Goal: Communication & Community: Answer question/provide support

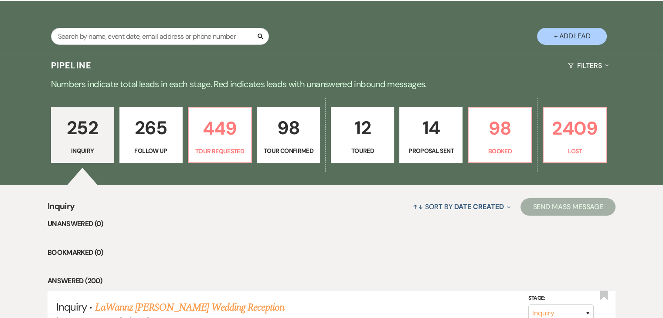
scroll to position [174, 0]
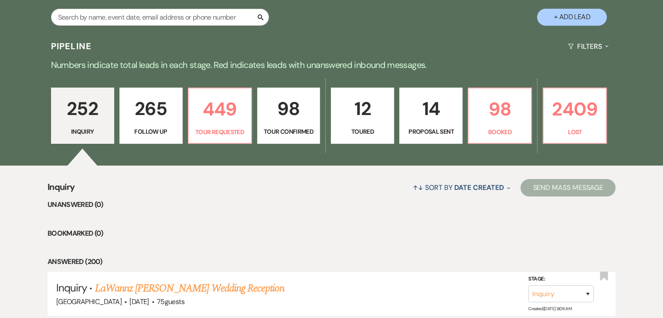
click at [162, 120] on p "265" at bounding box center [151, 108] width 52 height 29
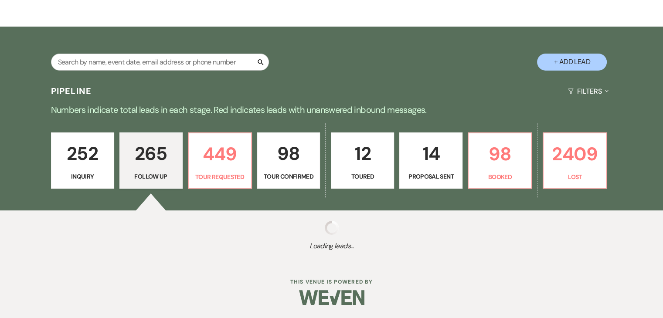
scroll to position [129, 0]
select select "9"
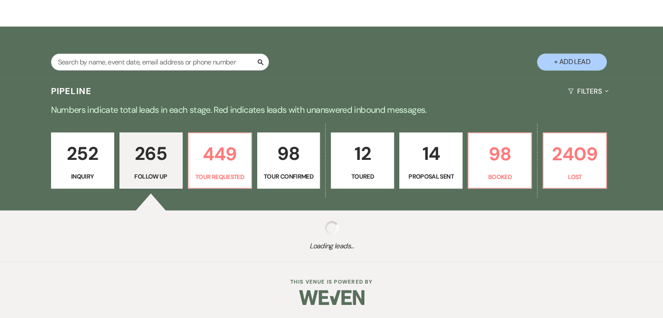
select select "9"
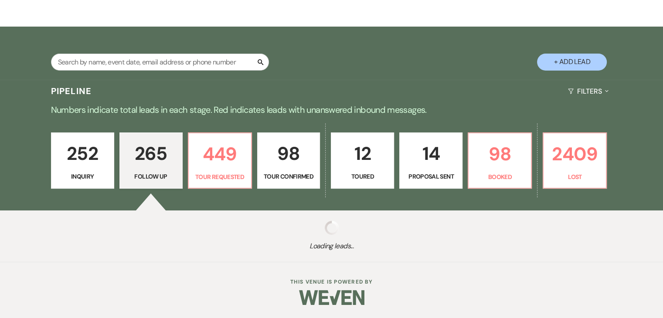
select select "9"
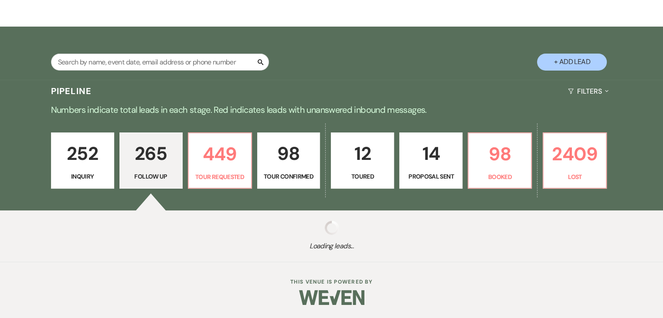
select select "9"
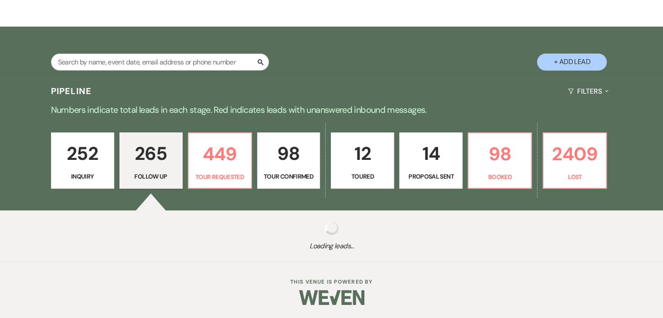
select select "9"
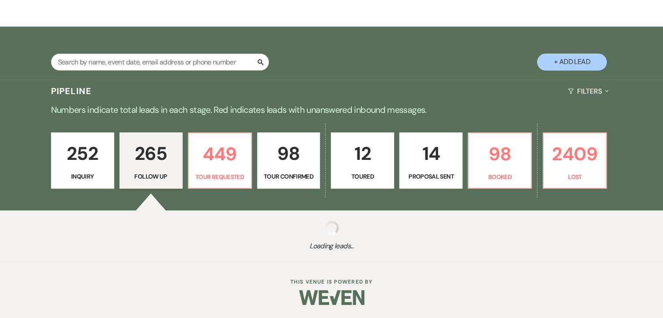
select select "9"
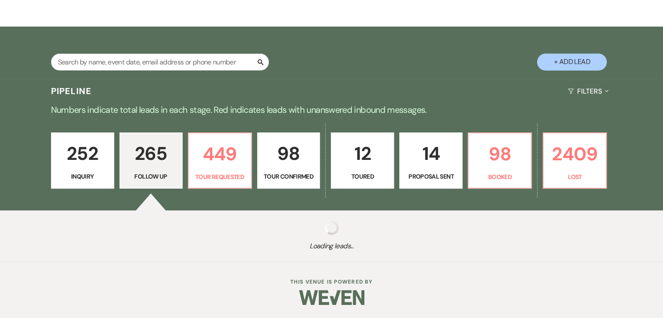
select select "9"
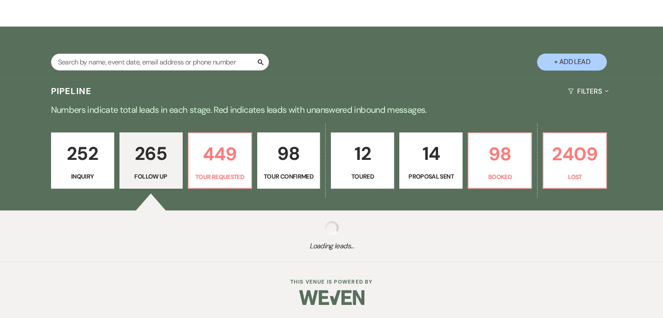
select select "9"
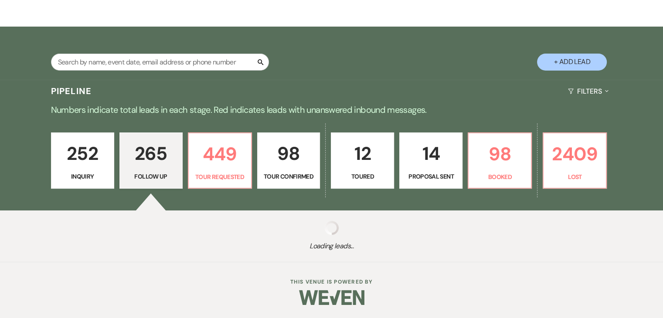
select select "9"
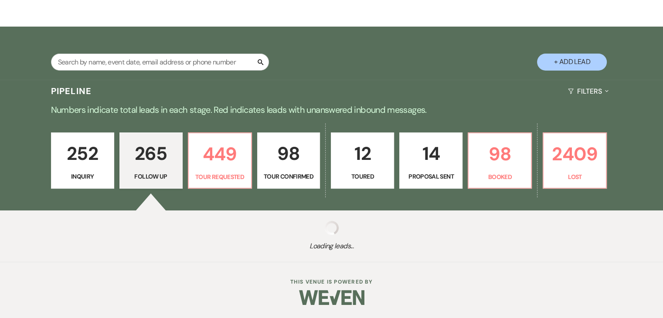
select select "9"
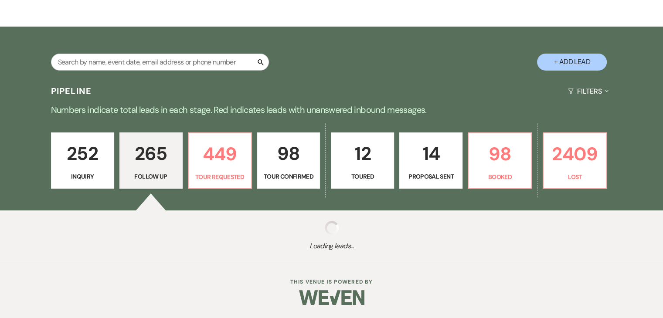
select select "9"
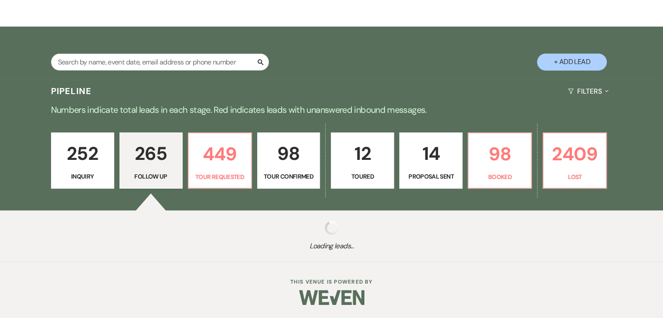
select select "9"
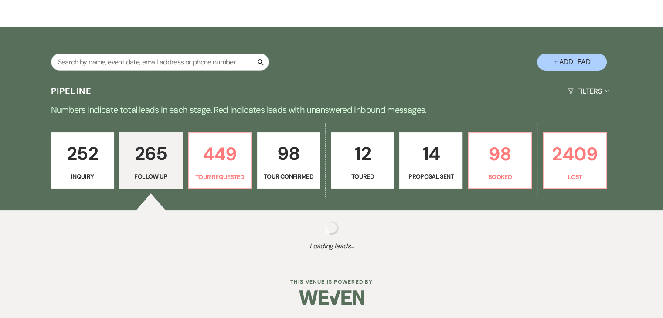
select select "9"
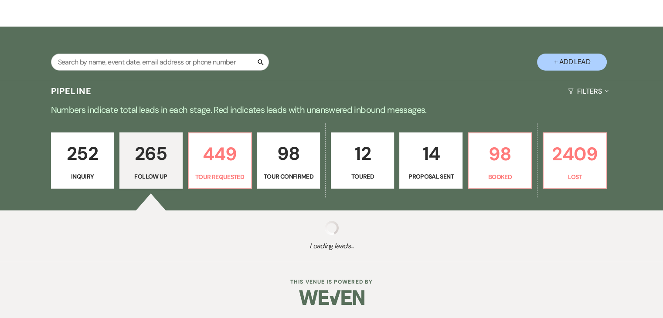
select select "9"
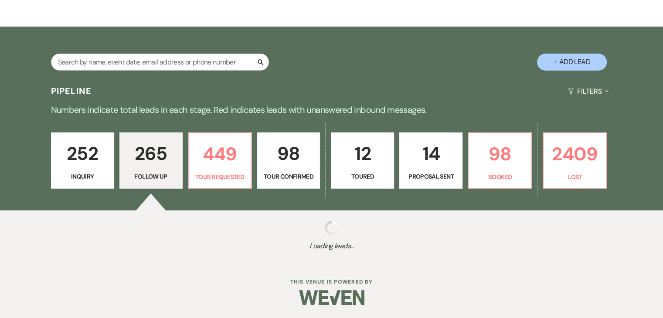
select select "9"
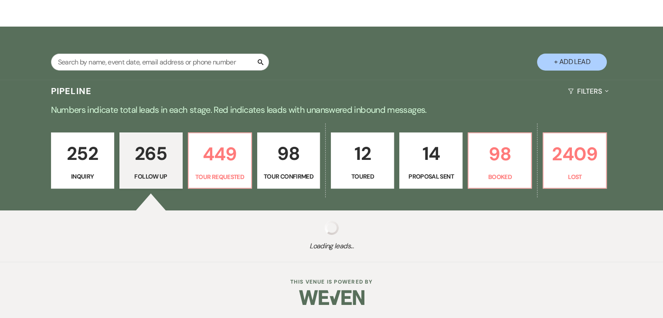
select select "9"
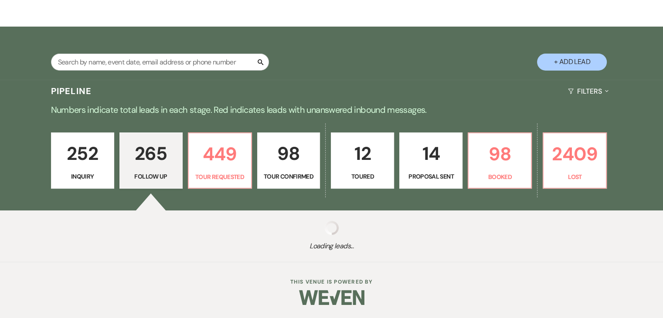
select select "9"
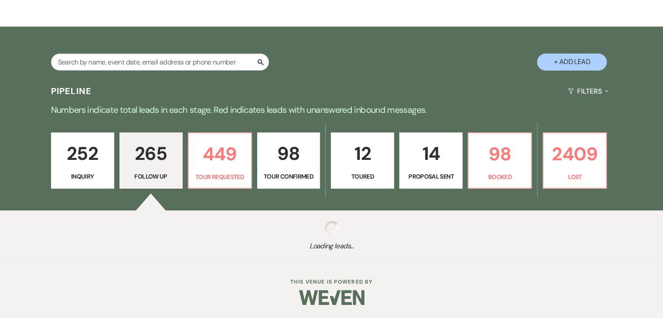
select select "9"
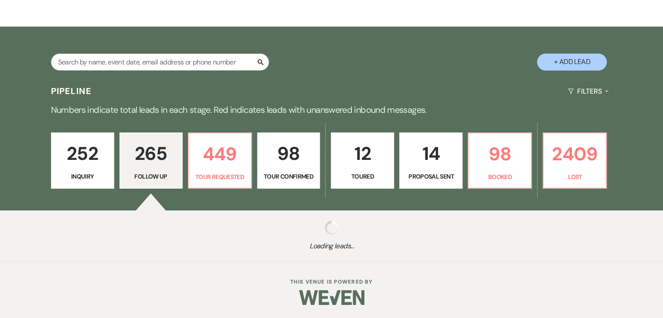
select select "9"
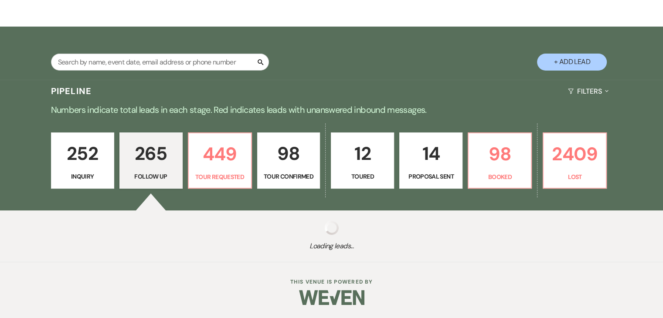
select select "9"
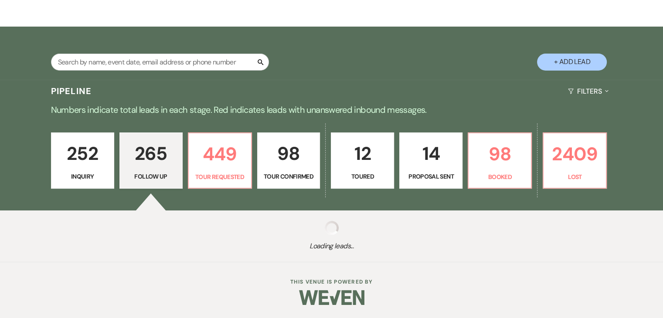
select select "9"
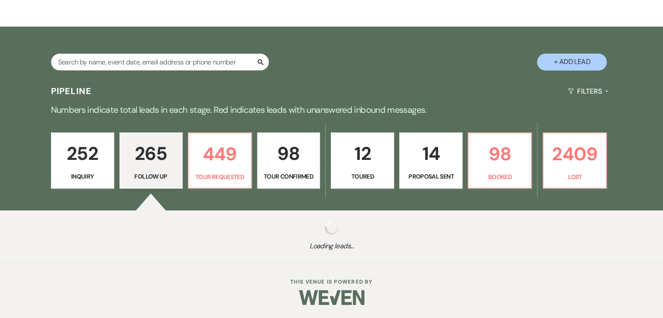
select select "9"
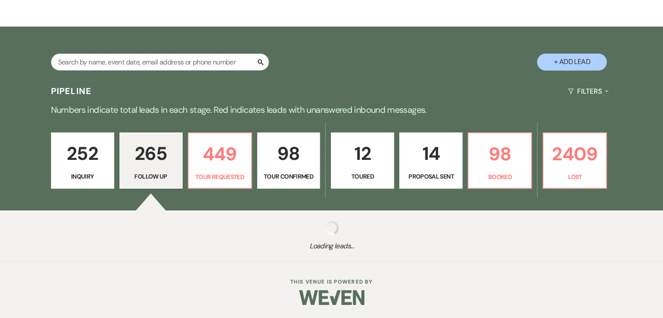
select select "9"
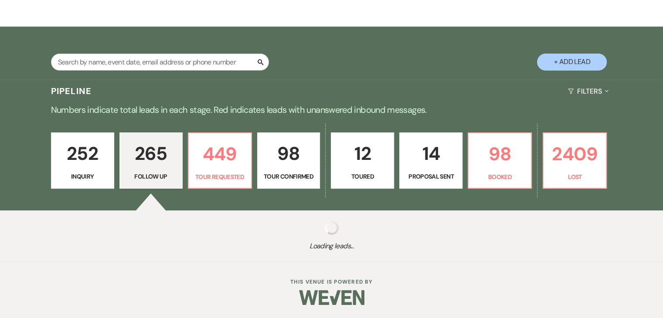
select select "9"
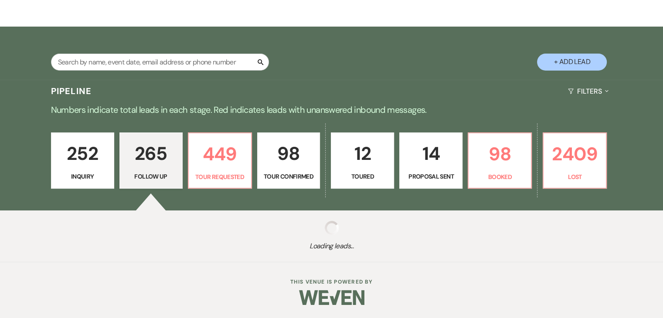
select select "9"
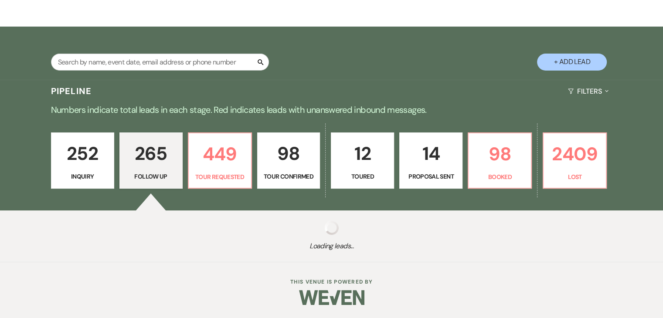
select select "9"
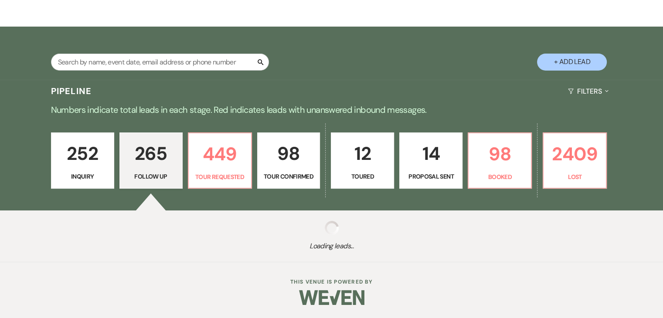
select select "9"
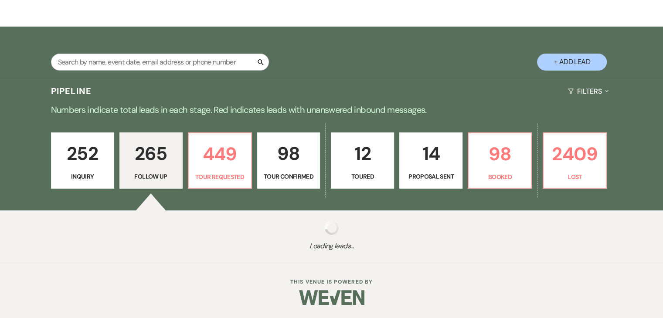
select select "9"
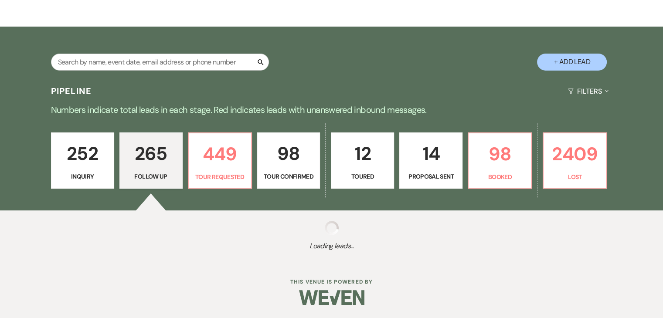
select select "9"
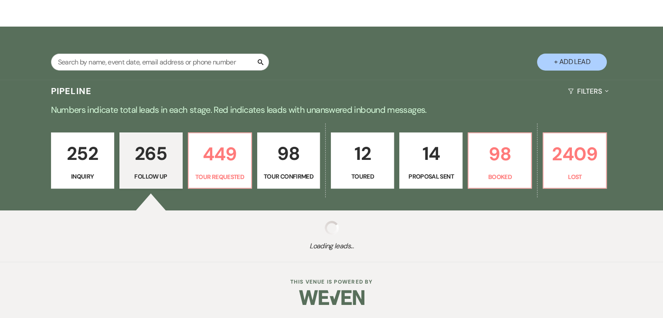
select select "9"
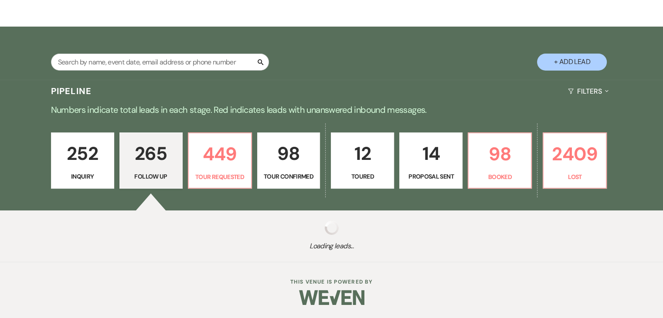
select select "9"
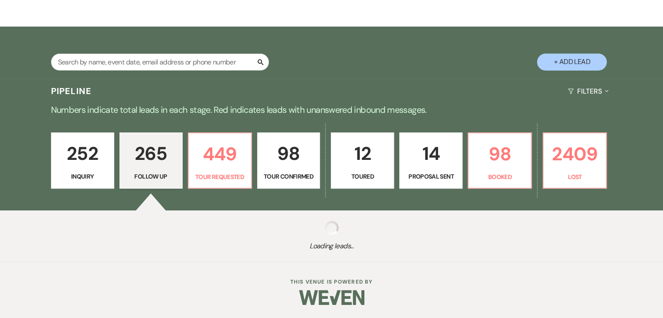
select select "9"
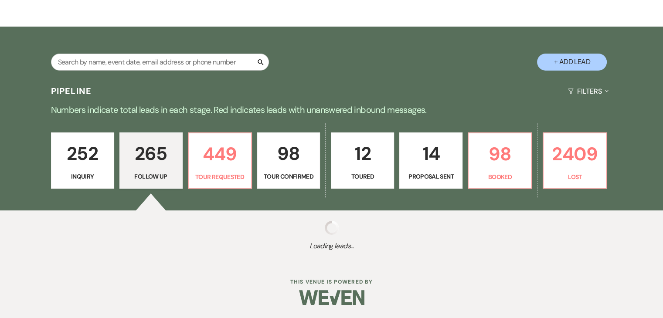
select select "9"
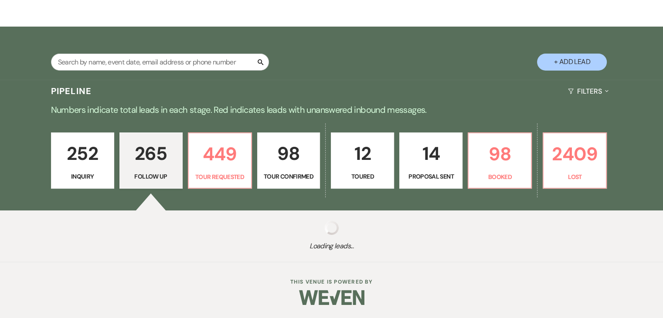
select select "9"
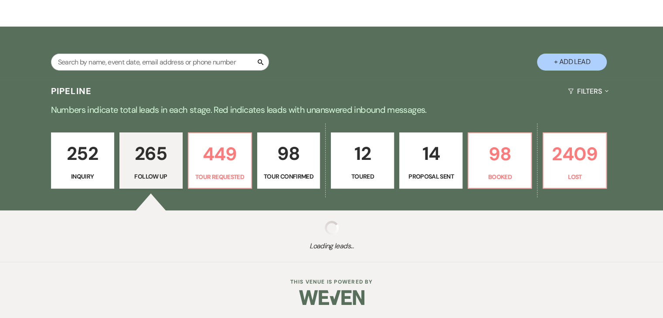
select select "9"
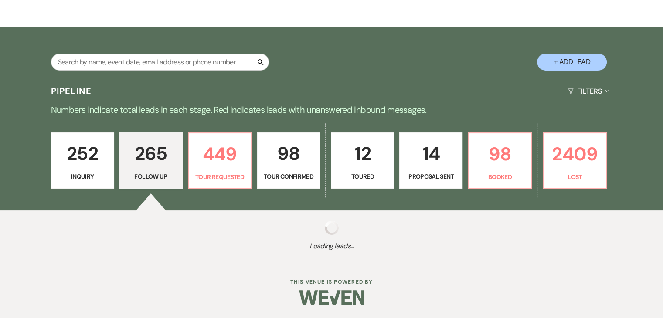
select select "9"
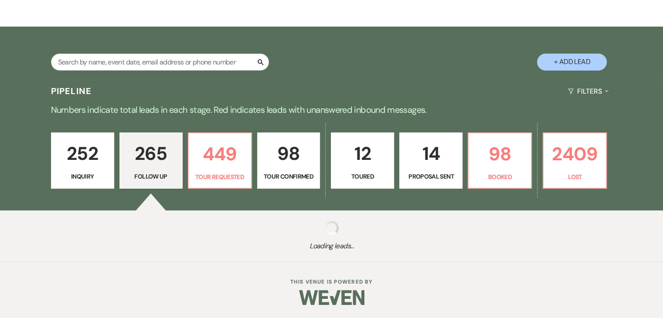
select select "9"
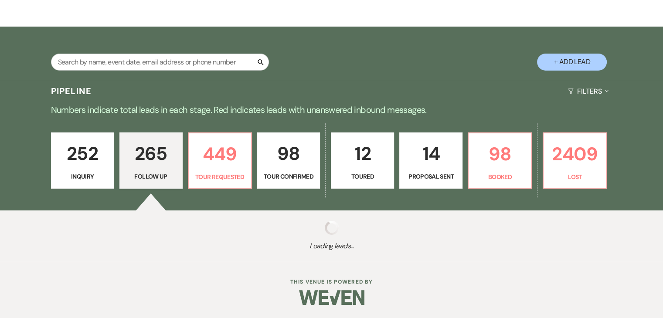
select select "9"
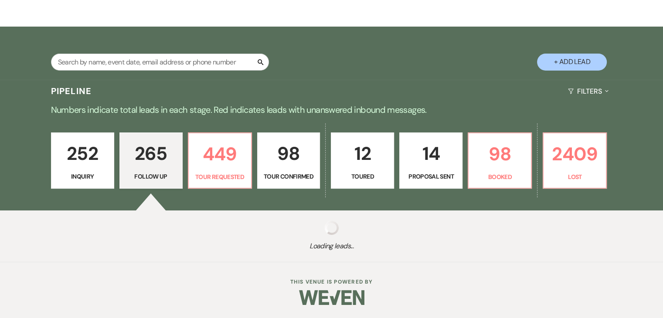
select select "9"
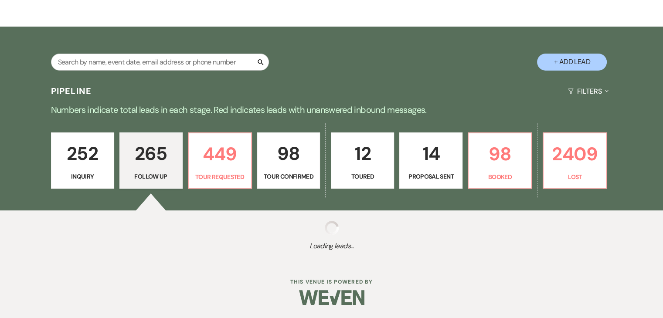
select select "9"
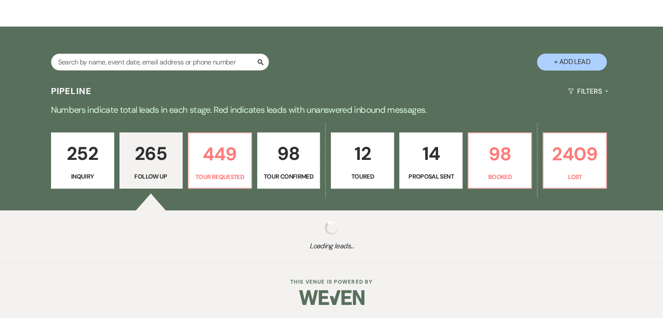
select select "9"
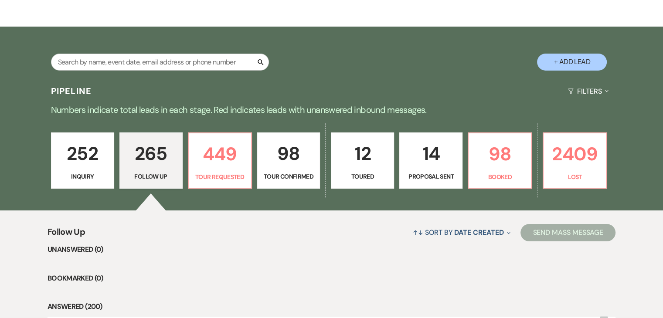
scroll to position [174, 0]
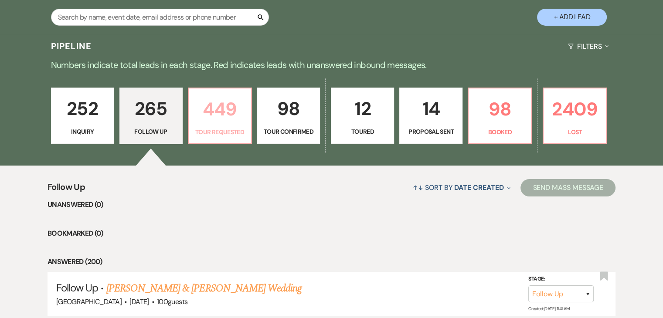
click at [221, 119] on p "449" at bounding box center [220, 109] width 52 height 29
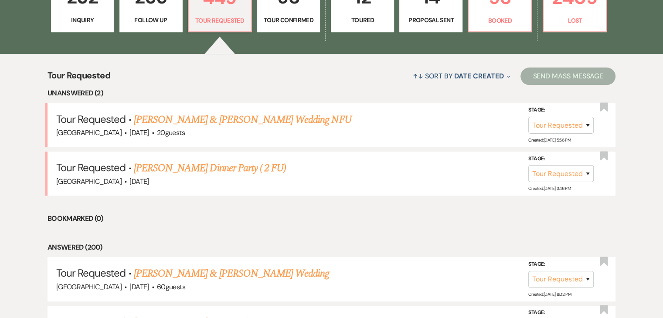
scroll to position [262, 0]
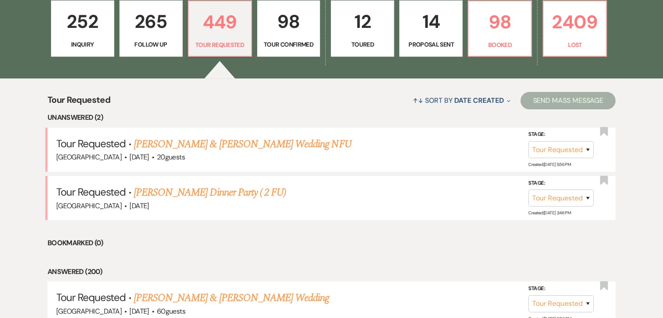
click at [86, 37] on link "252 Inquiry" at bounding box center [82, 28] width 63 height 57
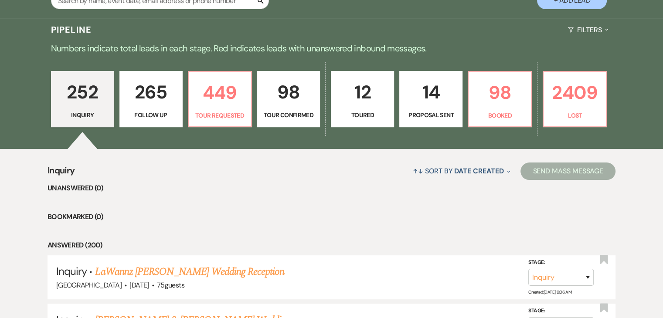
scroll to position [174, 0]
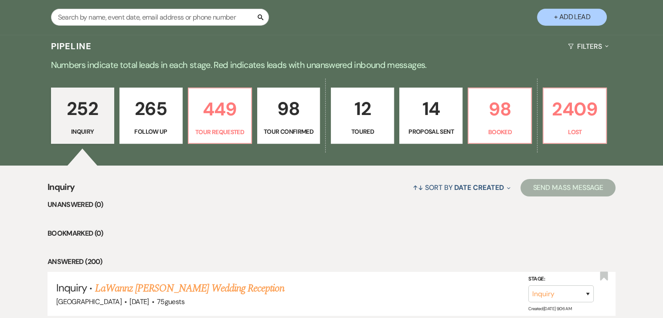
click at [160, 109] on p "265" at bounding box center [151, 108] width 52 height 29
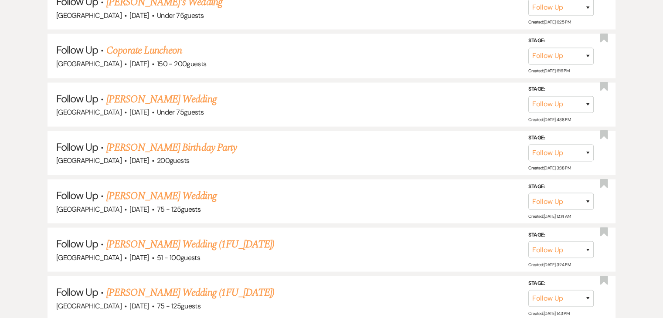
scroll to position [5162, 0]
click at [89, 204] on span "[GEOGRAPHIC_DATA]" at bounding box center [88, 208] width 65 height 9
click at [88, 204] on div "Enon Ranch · Jun 1, 2027 · 75 - 125 guests" at bounding box center [331, 209] width 551 height 11
click at [88, 179] on li "Follow Up · Corrina Goldsberry's Wedding Enon Ranch · Jun 1, 2027 · 75 - 125 gu…" at bounding box center [332, 201] width 568 height 44
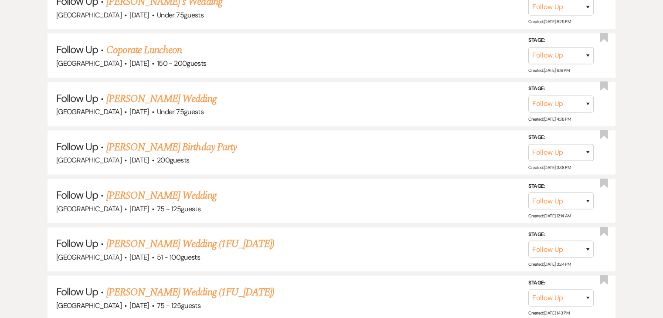
click at [49, 172] on ul "Unanswered (0) Bookmarked (0) Answered (200) Follow Up · Ibrahim & Jimmele Jone…" at bounding box center [332, 99] width 568 height 9777
click at [75, 237] on span "Follow Up" at bounding box center [77, 244] width 42 height 14
click at [0, 143] on div "Follow Up ↑↓ Sort By Date Created Expand Send Mass Message Unanswered (0) Bookm…" at bounding box center [331, 88] width 663 height 9821
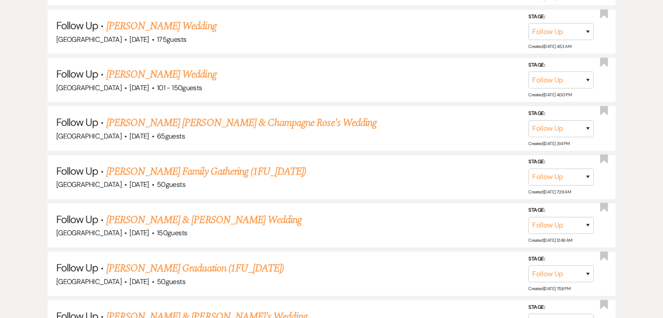
scroll to position [6648, 0]
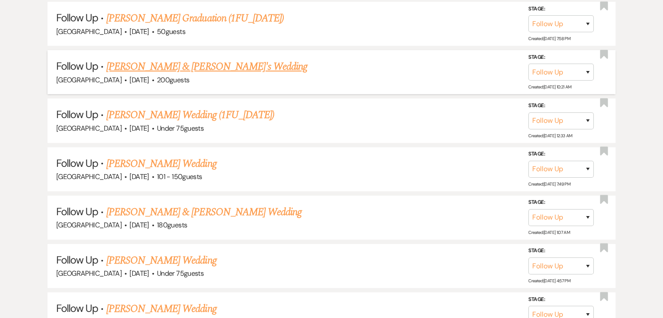
scroll to position [6890, 0]
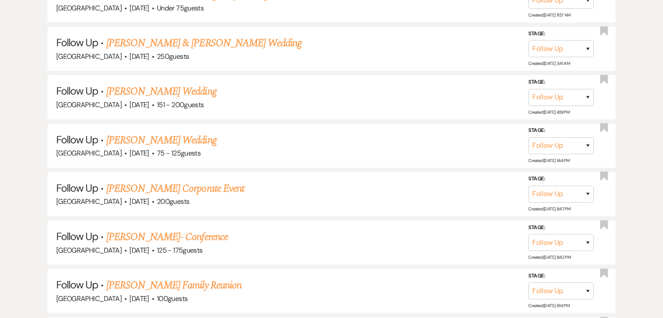
scroll to position [7726, 0]
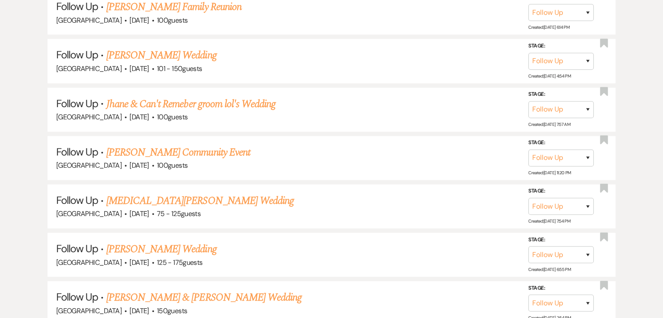
click at [148, 281] on li "Follow Up · Jonathan Erves & Shalonda Erves's Wedding Enon Ranch · Aug 8, 2026 …" at bounding box center [332, 303] width 568 height 44
click at [187, 258] on span "125 - 175 guests" at bounding box center [179, 262] width 45 height 9
click at [256, 290] on link "Jonathan Erves & Shalonda Erves's Wedding" at bounding box center [203, 298] width 195 height 16
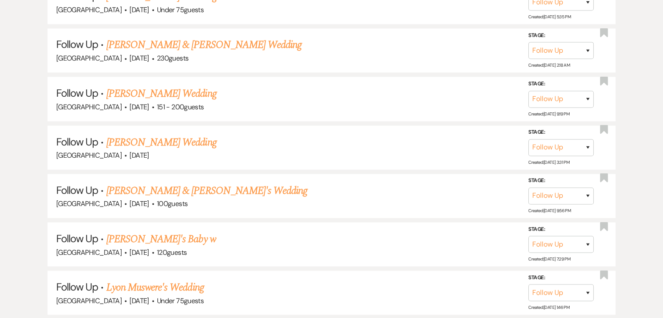
scroll to position [8223, 0]
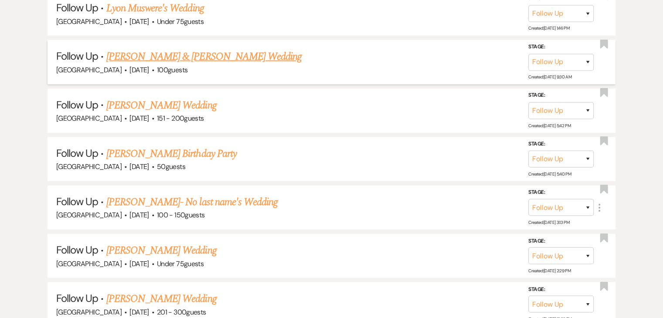
scroll to position [8506, 0]
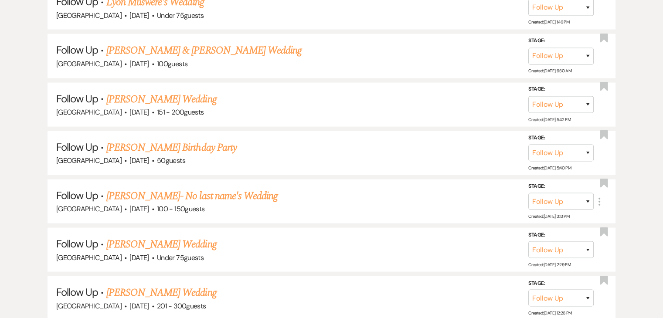
click at [173, 285] on link "Tirth Parekh's Wedding" at bounding box center [161, 293] width 110 height 16
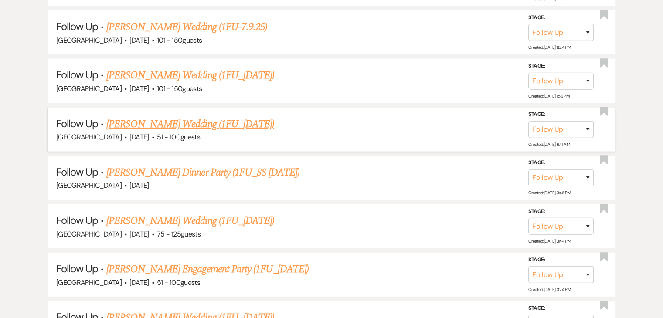
scroll to position [9072, 0]
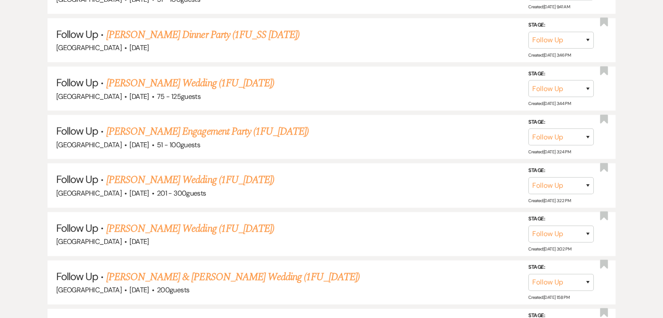
scroll to position [9116, 0]
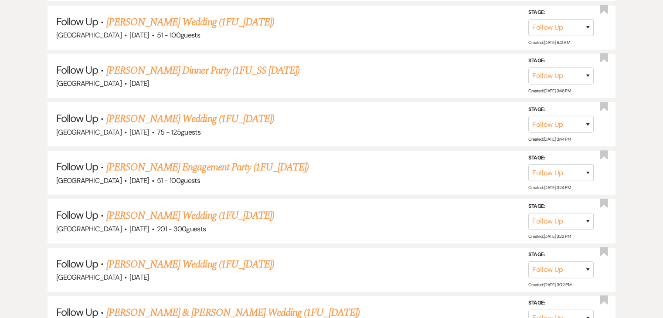
click at [48, 199] on li "Follow Up · Mary Phipps's Wedding (1FU_7.9.25) Enon Ranch · Jun 13, 2026 · 201 …" at bounding box center [332, 221] width 568 height 44
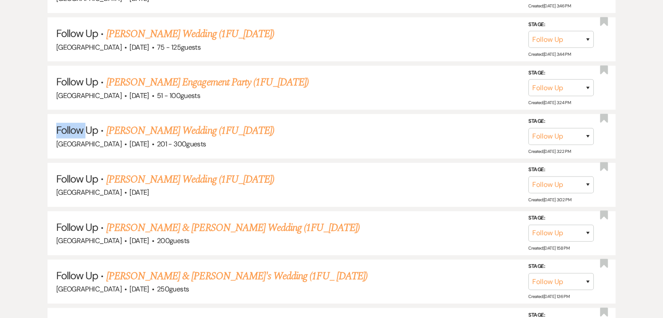
scroll to position [9203, 0]
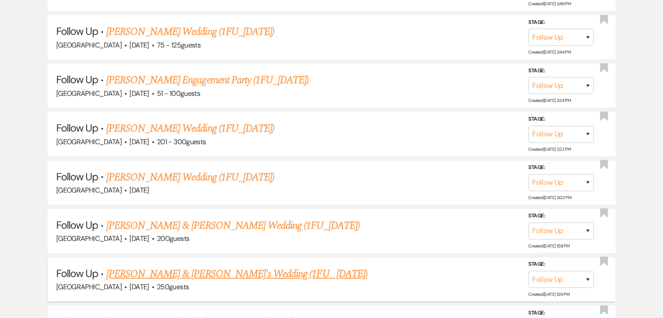
click at [54, 258] on li "Follow Up · Uzair Faridi & Fiance's Wedding (1FU_ 7.9.25) Enon Ranch · Dec 21, …" at bounding box center [332, 280] width 568 height 44
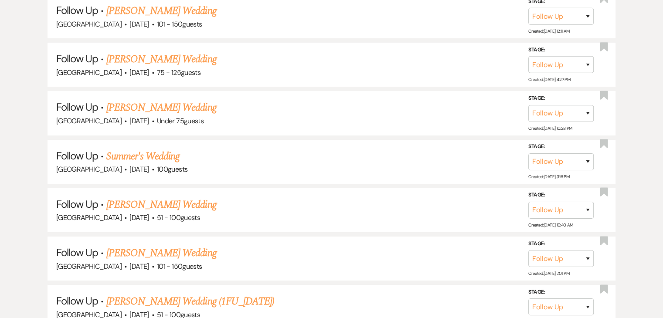
scroll to position [9795, 0]
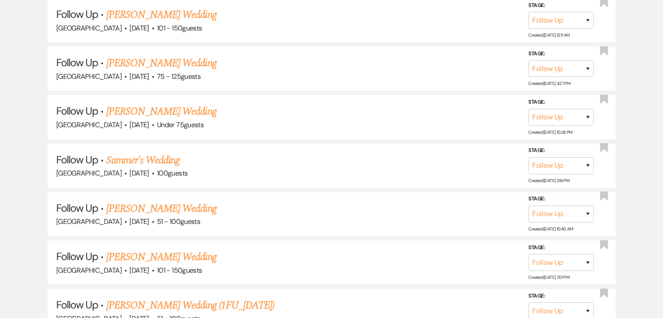
scroll to position [9752, 0]
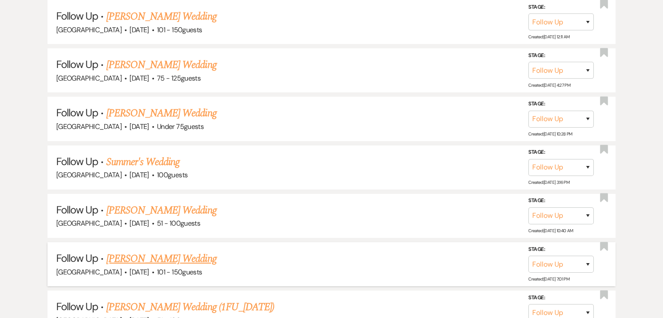
click at [101, 242] on li "Follow Up · Anna Loukataris's Wedding Enon Ranch · Feb 21, 2026 · 101 - 150 gue…" at bounding box center [332, 264] width 568 height 44
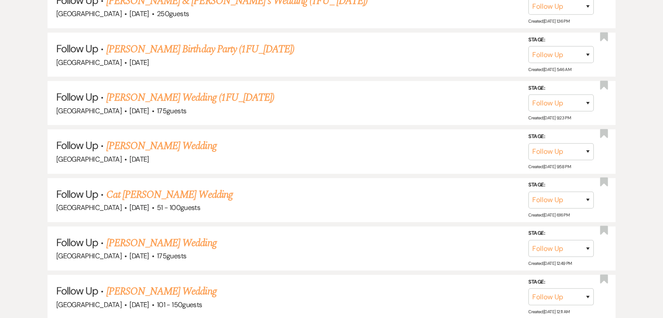
scroll to position [9476, 0]
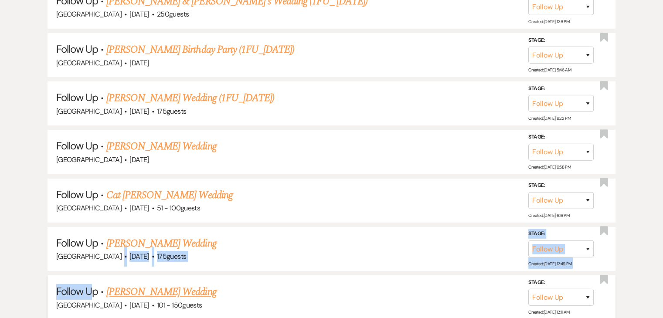
drag, startPoint x: 91, startPoint y: 170, endPoint x: 92, endPoint y: 177, distance: 7.2
click at [92, 275] on li "Follow Up · Valerie Pierce's Wedding Enon Ranch · Jun 28, 2026 · 101 - 150 gues…" at bounding box center [332, 297] width 568 height 44
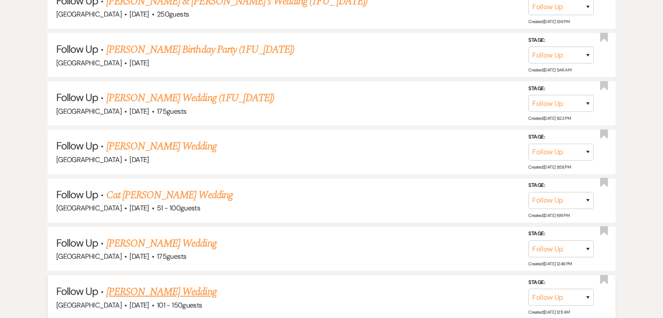
click at [51, 275] on li "Follow Up · Valerie Pierce's Wedding Enon Ranch · Jun 28, 2026 · 101 - 150 gues…" at bounding box center [332, 297] width 568 height 44
click at [59, 275] on li "Follow Up · Valerie Pierce's Wedding Enon Ranch · Jun 28, 2026 · 101 - 150 gues…" at bounding box center [332, 297] width 568 height 44
click at [68, 301] on span "[GEOGRAPHIC_DATA]" at bounding box center [88, 305] width 65 height 9
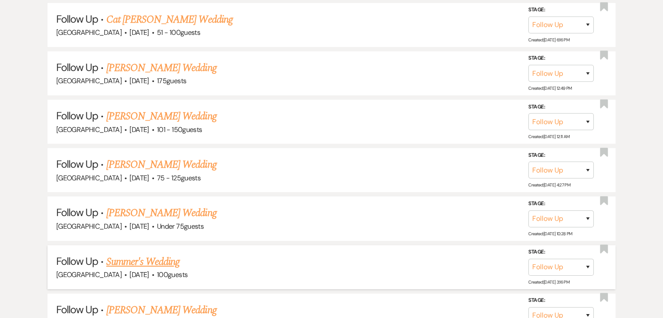
scroll to position [9652, 0]
click at [296, 293] on li "Follow Up · Bree Clemons's Wedding Enon Ranch · Oct 17, 2026 · 51 - 100 guests …" at bounding box center [332, 315] width 568 height 44
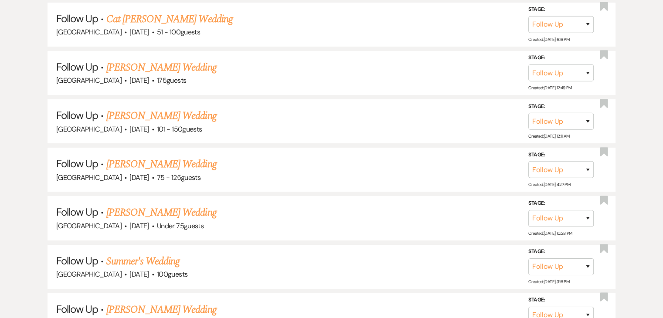
click at [299, 245] on li "Follow Up · Summer's Wedding Enon Ranch · Sep 14, 2026 · 100 guests Stage: Inqu…" at bounding box center [332, 267] width 568 height 44
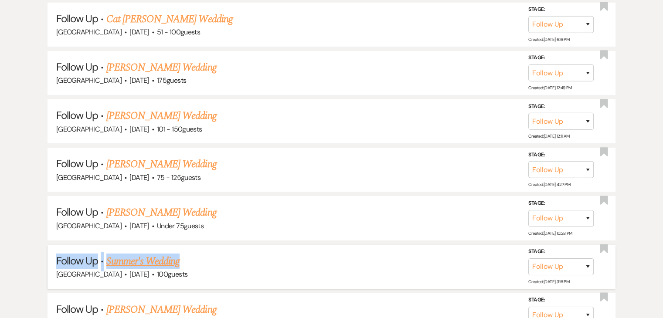
click at [299, 245] on li "Follow Up · Summer's Wedding Enon Ranch · Sep 14, 2026 · 100 guests Stage: Inqu…" at bounding box center [332, 267] width 568 height 44
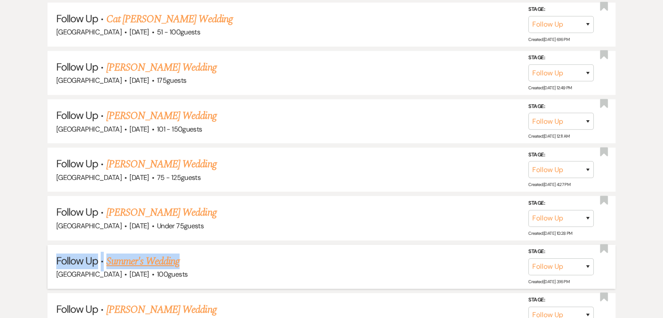
click at [299, 245] on li "Follow Up · Summer's Wedding Enon Ranch · Sep 14, 2026 · 100 guests Stage: Inqu…" at bounding box center [332, 267] width 568 height 44
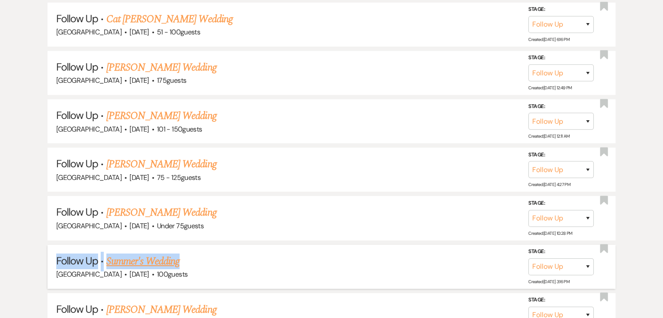
click at [299, 245] on li "Follow Up · Summer's Wedding Enon Ranch · Sep 14, 2026 · 100 guests Stage: Inqu…" at bounding box center [332, 267] width 568 height 44
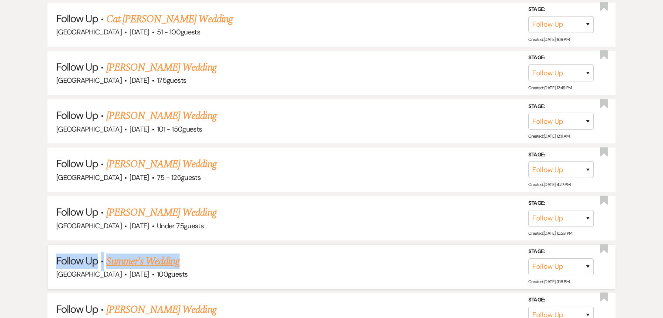
click at [299, 245] on li "Follow Up · Summer's Wedding Enon Ranch · Sep 14, 2026 · 100 guests Stage: Inqu…" at bounding box center [332, 267] width 568 height 44
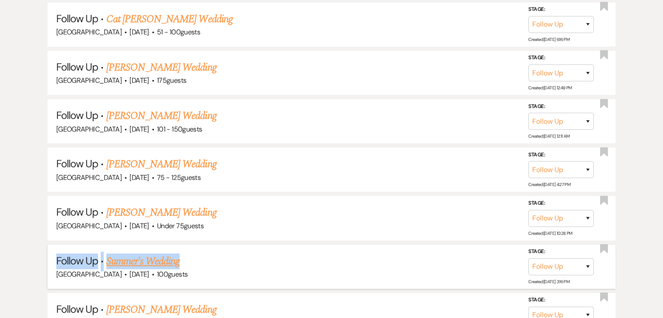
click at [299, 245] on li "Follow Up · Summer's Wedding Enon Ranch · Sep 14, 2026 · 100 guests Stage: Inqu…" at bounding box center [332, 267] width 568 height 44
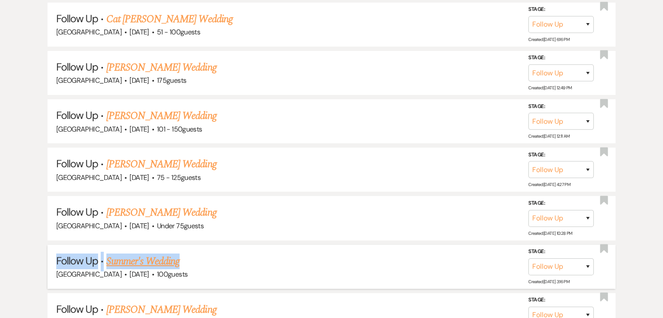
click at [299, 245] on li "Follow Up · Summer's Wedding Enon Ranch · Sep 14, 2026 · 100 guests Stage: Inqu…" at bounding box center [332, 267] width 568 height 44
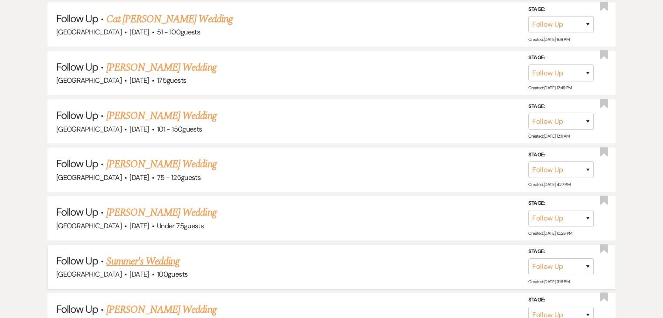
click at [315, 254] on h5 "Follow Up · Summer's Wedding" at bounding box center [331, 262] width 551 height 16
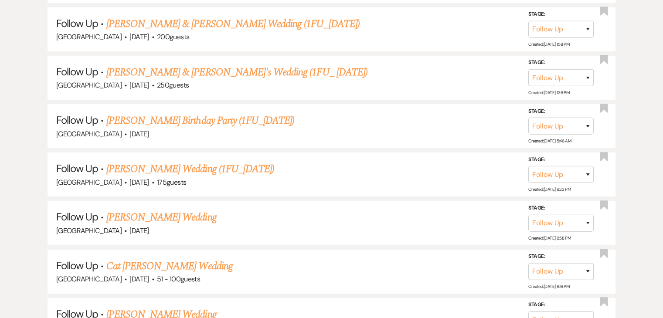
scroll to position [9403, 0]
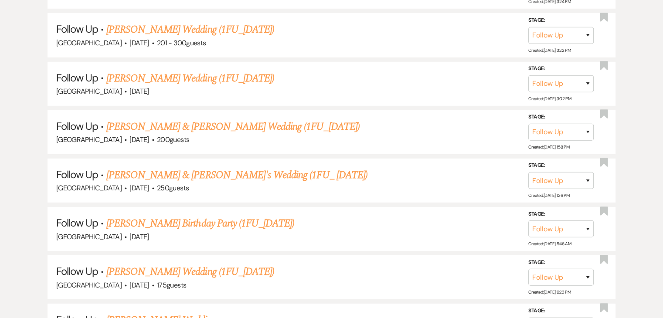
scroll to position [9272, 0]
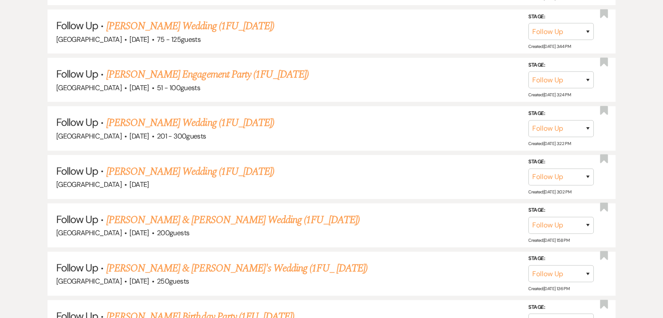
scroll to position [9185, 0]
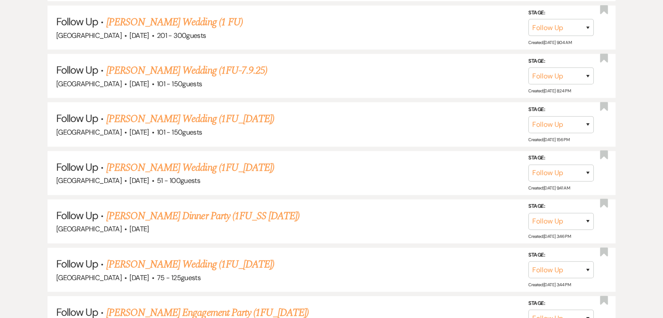
scroll to position [8967, 0]
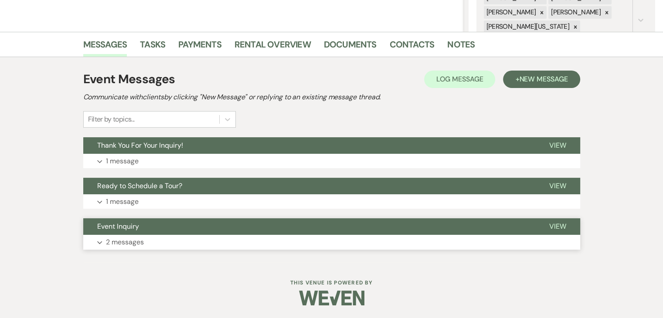
scroll to position [187, 0]
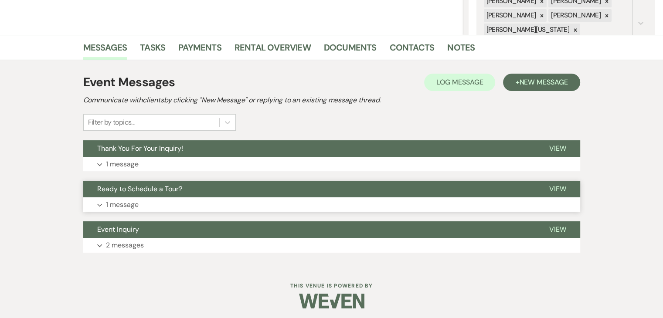
scroll to position [187, 0]
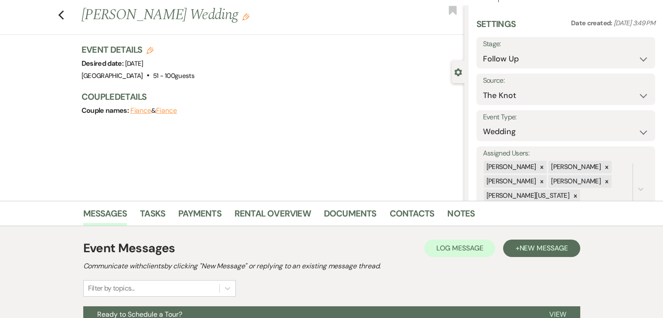
scroll to position [187, 0]
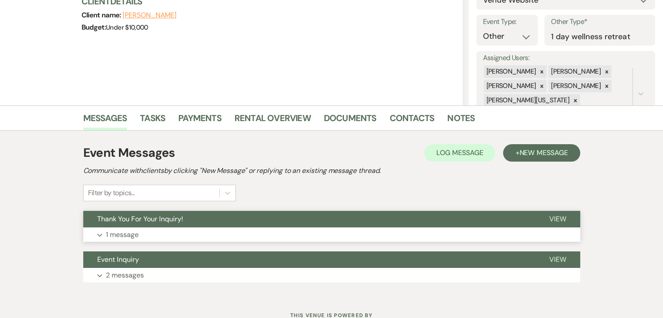
scroll to position [146, 0]
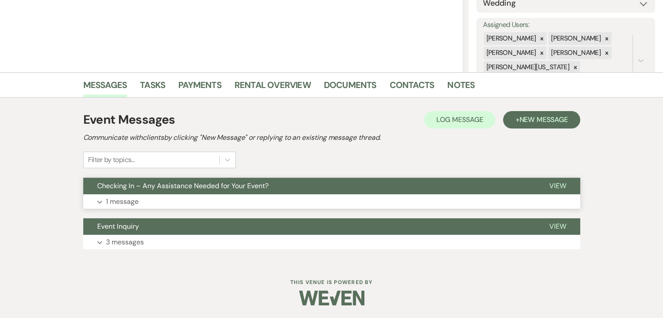
click at [166, 194] on button "Expand 1 message" at bounding box center [331, 201] width 497 height 15
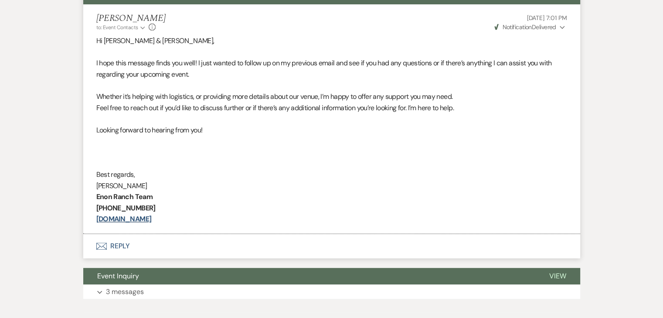
scroll to position [343, 0]
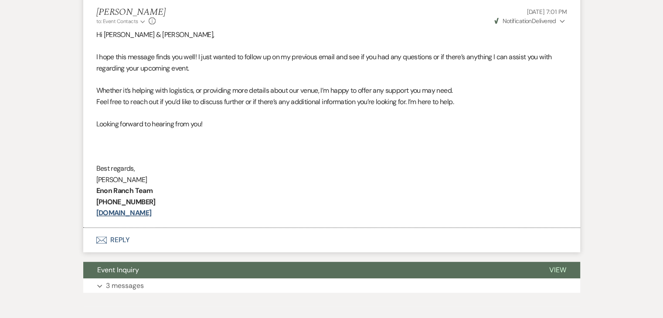
click at [205, 143] on p at bounding box center [331, 146] width 471 height 11
click at [275, 192] on p "Enon Ranch Team" at bounding box center [331, 190] width 471 height 11
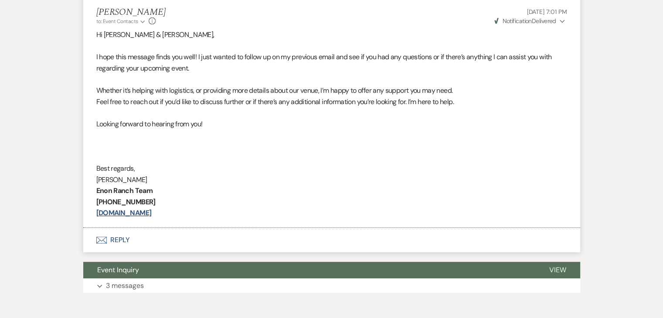
click at [275, 192] on p "Enon Ranch Team" at bounding box center [331, 190] width 471 height 11
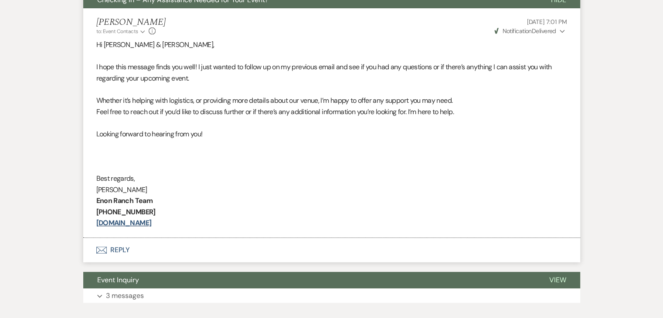
scroll to position [332, 0]
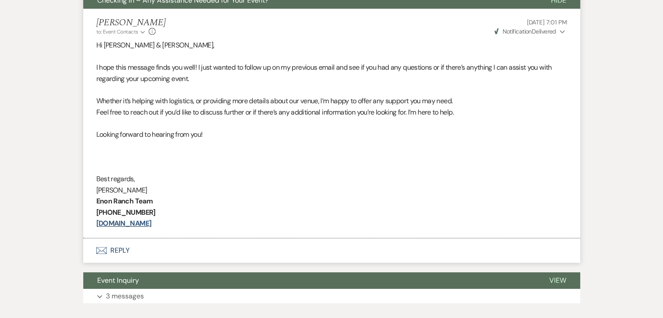
click at [264, 207] on p "[PHONE_NUMBER]" at bounding box center [331, 212] width 471 height 11
click at [259, 205] on p "Enon Ranch Team" at bounding box center [331, 201] width 471 height 11
click at [193, 127] on p at bounding box center [331, 123] width 471 height 11
click at [189, 122] on p at bounding box center [331, 123] width 471 height 11
click at [184, 114] on p "Feel free to reach out if you’d like to discuss further or if there’s any addit…" at bounding box center [331, 112] width 471 height 11
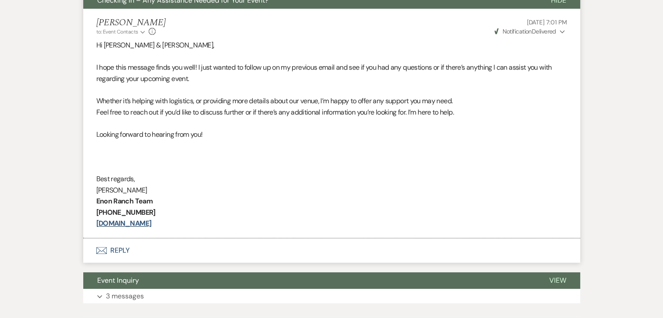
click at [165, 91] on p at bounding box center [331, 89] width 471 height 11
click at [204, 119] on p at bounding box center [331, 123] width 471 height 11
drag, startPoint x: 211, startPoint y: 133, endPoint x: 227, endPoint y: 156, distance: 27.9
click at [227, 156] on div "Hi Nicole & Nick, I hope this message finds you well! I just wanted to follow u…" at bounding box center [331, 135] width 471 height 190
click at [227, 156] on p at bounding box center [331, 156] width 471 height 11
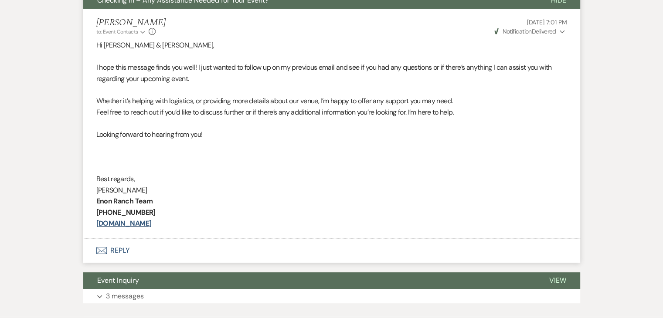
click at [212, 114] on p "Feel free to reach out if you’d like to discuss further or if there’s any addit…" at bounding box center [331, 112] width 471 height 11
click at [184, 93] on p at bounding box center [331, 89] width 471 height 11
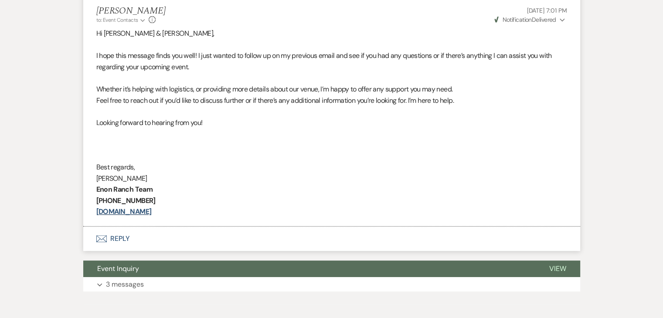
scroll to position [386, 0]
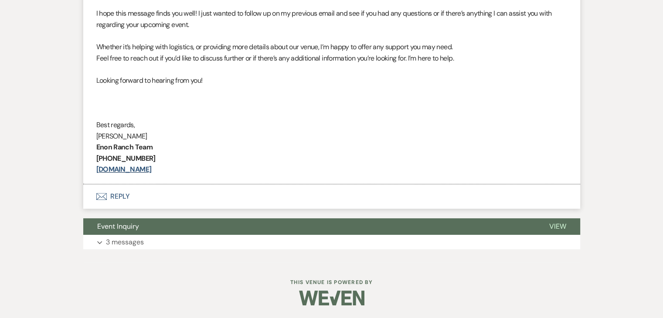
click at [0, 166] on div "Messages Tasks Payments Rental Overview Documents Contacts Notes Event Messages…" at bounding box center [331, 48] width 663 height 430
click at [0, 167] on div "Messages Tasks Payments Rental Overview Documents Contacts Notes Event Messages…" at bounding box center [331, 48] width 663 height 430
click at [7, 161] on div "Messages Tasks Payments Rental Overview Documents Contacts Notes Event Messages…" at bounding box center [331, 48] width 663 height 430
click at [15, 103] on div "Messages Tasks Payments Rental Overview Documents Contacts Notes Event Messages…" at bounding box center [331, 48] width 663 height 430
click at [13, 103] on div "Messages Tasks Payments Rental Overview Documents Contacts Notes Event Messages…" at bounding box center [331, 48] width 663 height 430
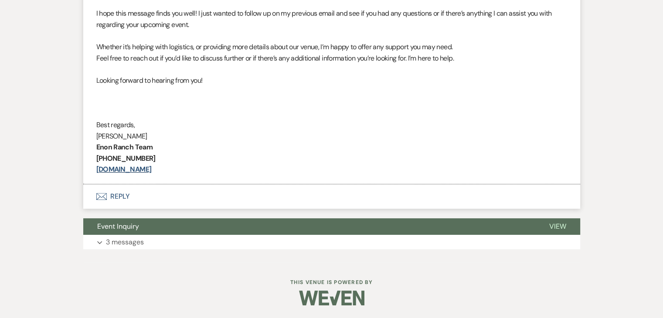
click at [287, 174] on p "[DOMAIN_NAME]" at bounding box center [331, 169] width 471 height 11
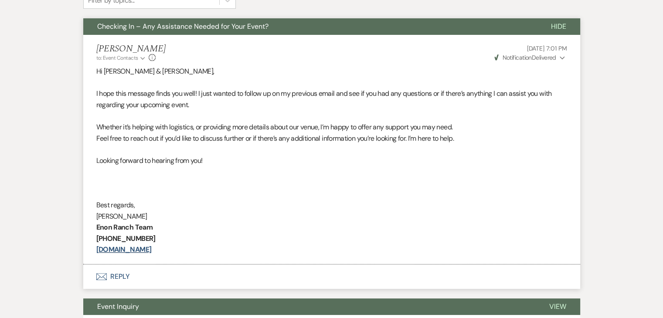
scroll to position [125, 0]
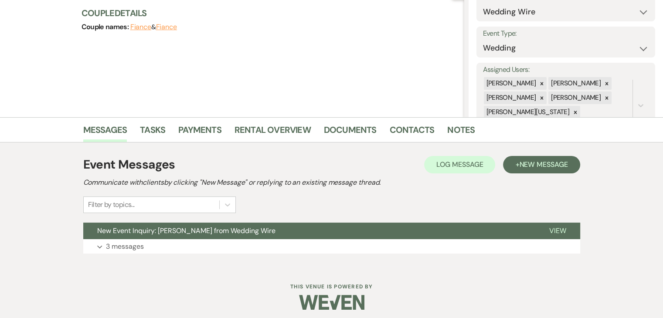
scroll to position [106, 0]
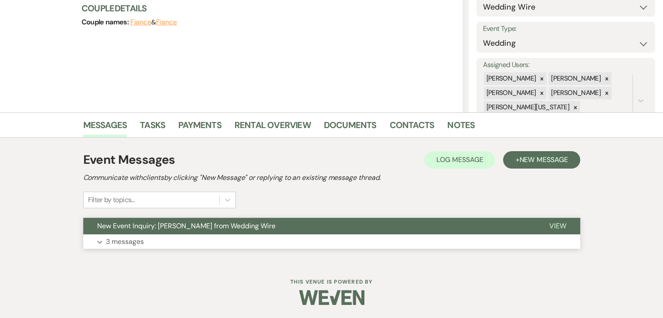
click at [173, 238] on button "Expand 3 messages" at bounding box center [331, 242] width 497 height 15
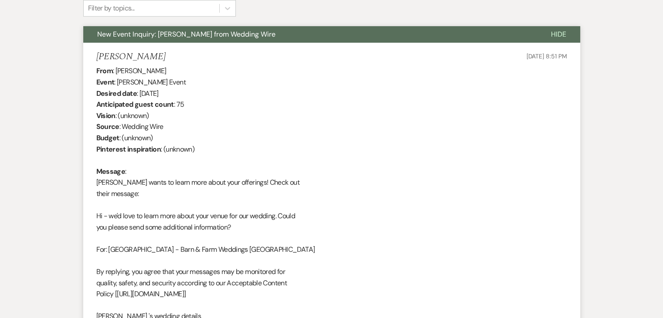
scroll to position [265, 0]
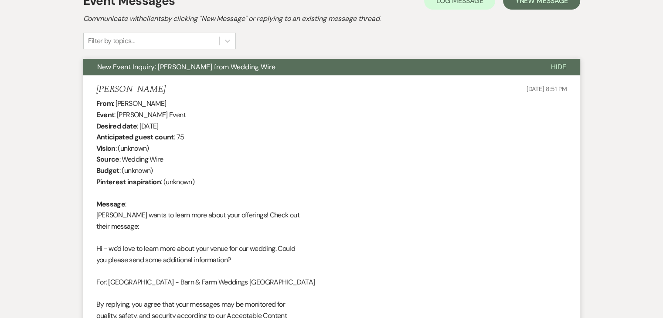
click at [225, 65] on span "New Event Inquiry: [PERSON_NAME] from Wedding Wire" at bounding box center [186, 66] width 178 height 9
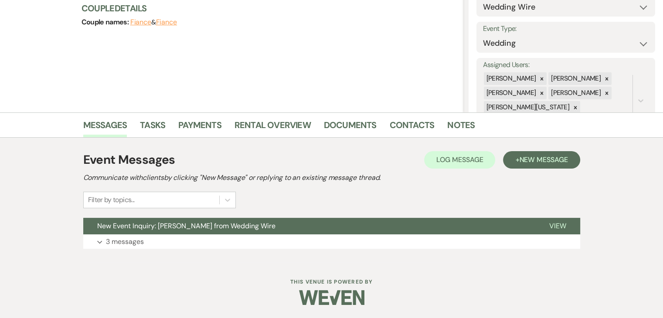
click at [163, 250] on div "Event Messages Log Log Message + New Message Communicate with clients by clicki…" at bounding box center [331, 199] width 497 height 107
click at [170, 236] on button "Expand 3 messages" at bounding box center [331, 242] width 497 height 15
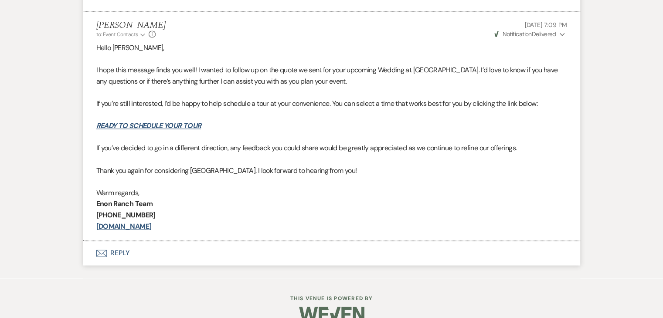
scroll to position [1355, 0]
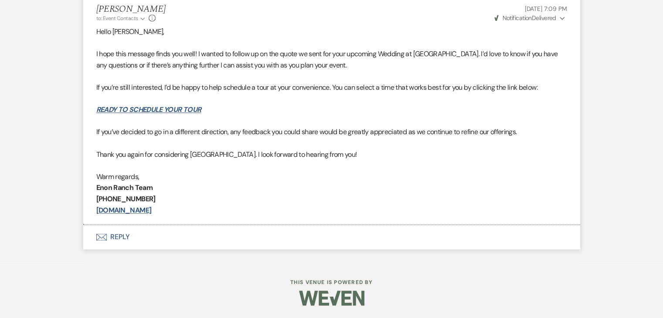
click at [190, 236] on button "Envelope Reply" at bounding box center [331, 237] width 497 height 24
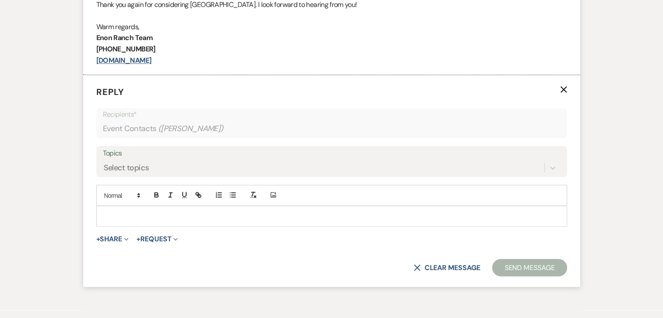
scroll to position [1511, 0]
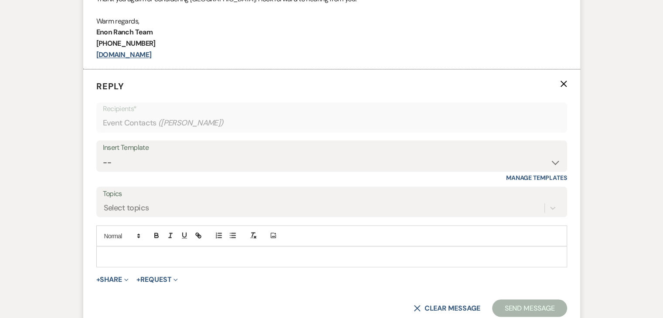
click at [196, 149] on div "Insert Template" at bounding box center [332, 147] width 458 height 13
click at [281, 159] on select "-- Inquiry Follow Up Email #2 Contract Sending Template Payment Template Rental…" at bounding box center [332, 162] width 458 height 17
select select "4603"
click at [103, 154] on select "-- Inquiry Follow Up Email #2 Contract Sending Template Payment Template Rental…" at bounding box center [332, 162] width 458 height 17
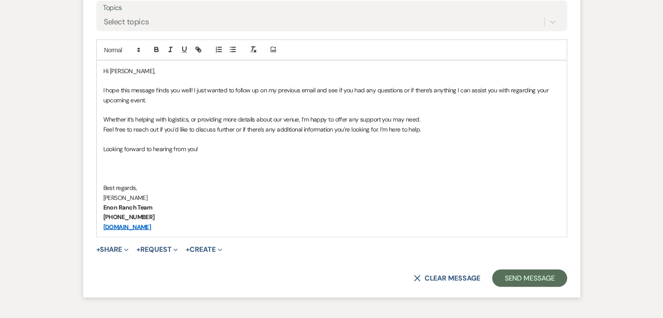
scroll to position [1711, 0]
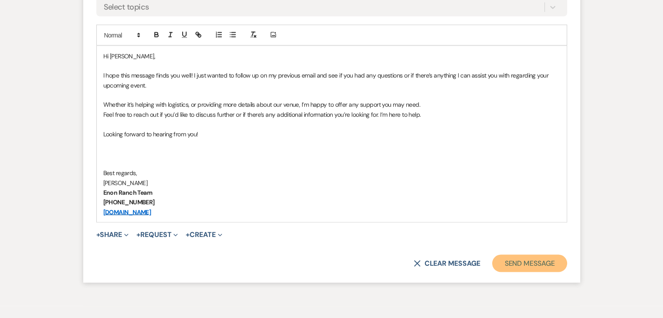
click at [518, 263] on button "Send Message" at bounding box center [529, 263] width 75 height 17
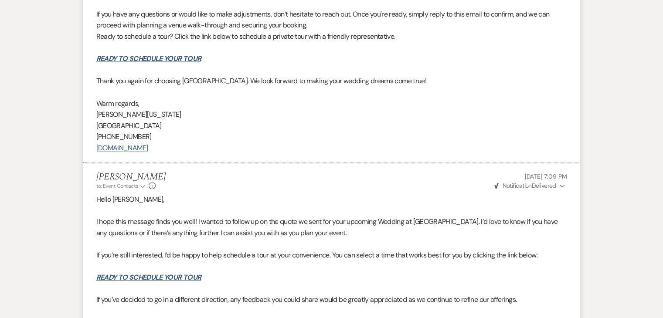
scroll to position [1149, 0]
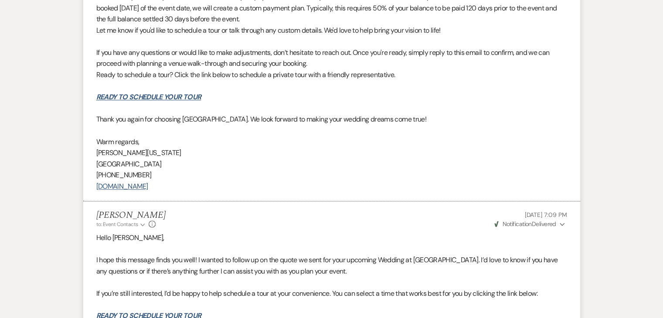
click at [331, 188] on p "[DOMAIN_NAME]" at bounding box center [331, 186] width 471 height 11
click at [331, 185] on p "[DOMAIN_NAME]" at bounding box center [331, 186] width 471 height 11
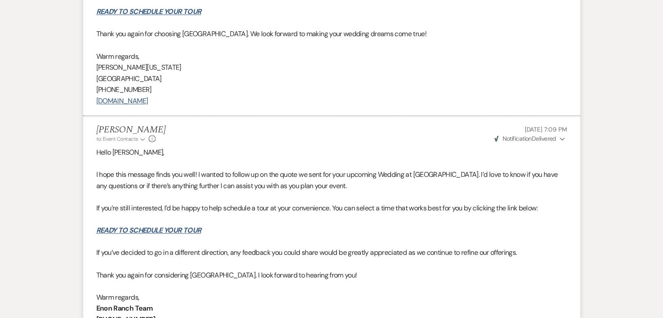
scroll to position [1236, 0]
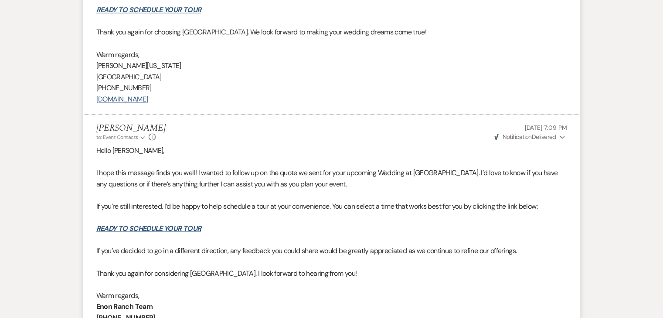
click at [340, 226] on p "READY TO SCHEDULE YOUR TOUR" at bounding box center [331, 228] width 471 height 11
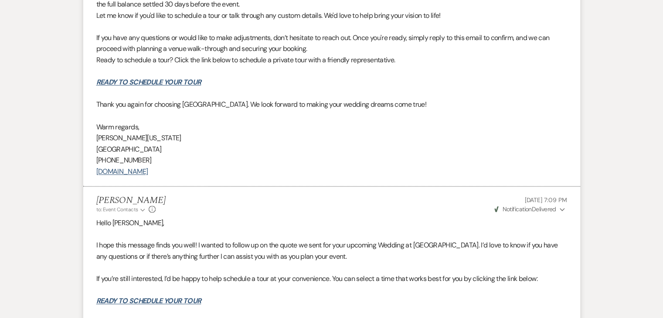
scroll to position [1149, 0]
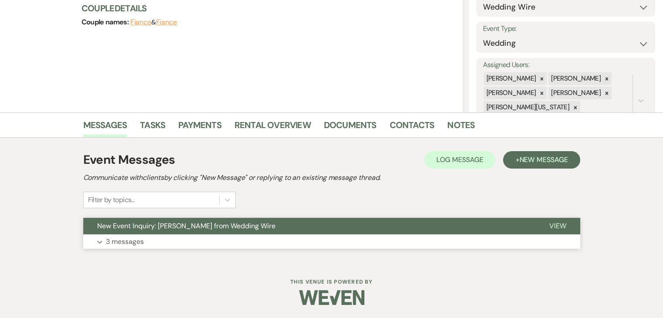
click at [209, 246] on button "Expand 3 messages" at bounding box center [331, 242] width 497 height 15
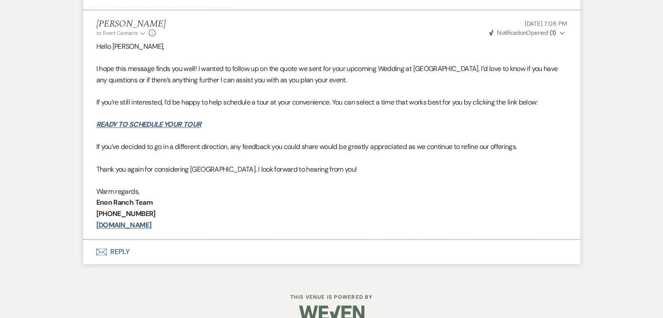
scroll to position [1355, 0]
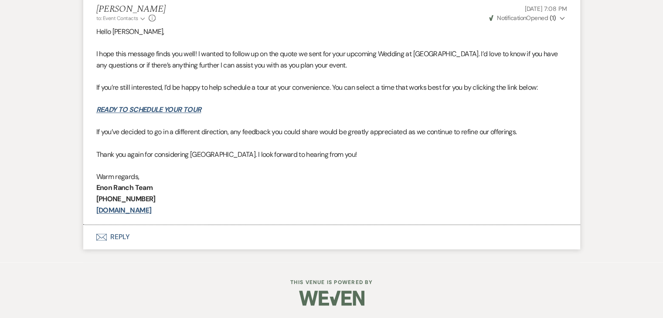
click at [196, 234] on button "Envelope Reply" at bounding box center [331, 237] width 497 height 24
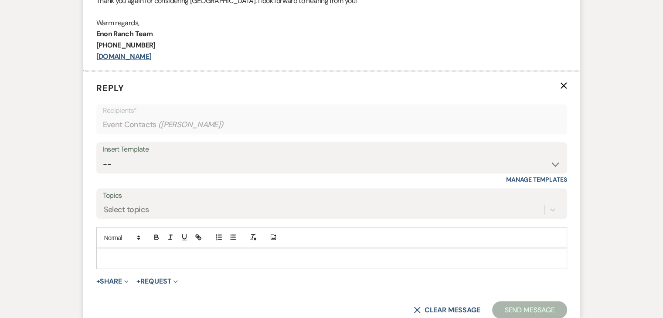
scroll to position [1511, 0]
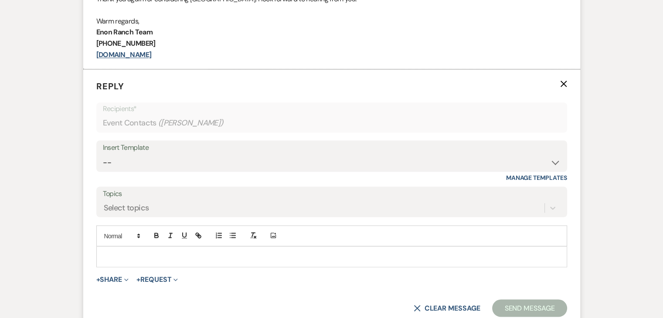
click at [206, 152] on div "Insert Template" at bounding box center [332, 147] width 458 height 13
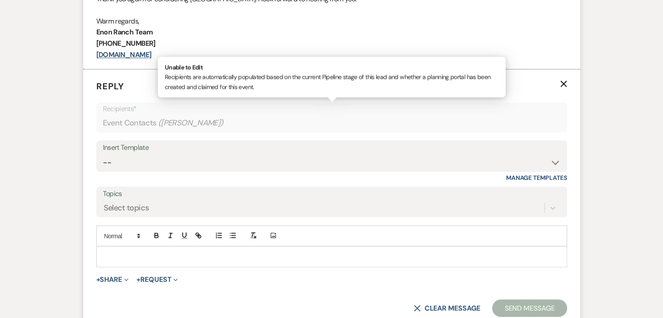
click at [246, 126] on div "Event Contacts ( David Smith )" at bounding box center [332, 123] width 458 height 17
click at [556, 160] on select "-- Inquiry Follow Up Email #2 Contract Sending Template Payment Template Rental…" at bounding box center [332, 162] width 458 height 17
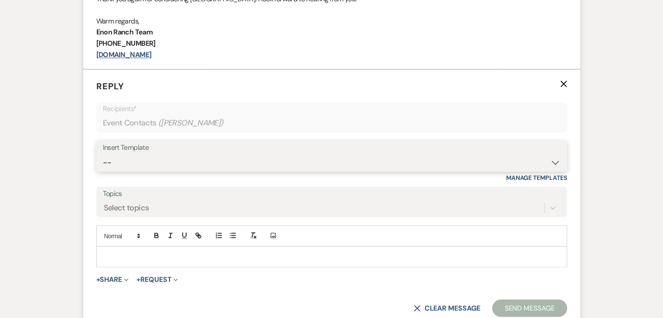
select select "4603"
click at [103, 154] on select "-- Inquiry Follow Up Email #2 Contract Sending Template Payment Template Rental…" at bounding box center [332, 162] width 458 height 17
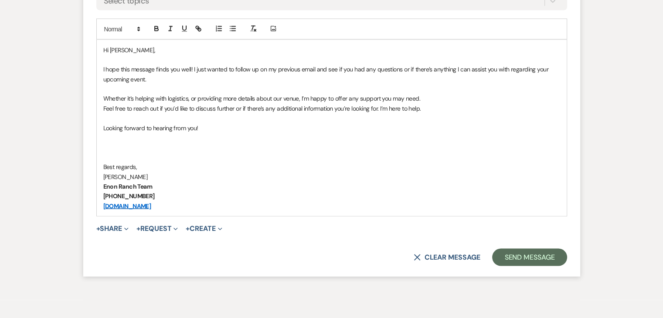
scroll to position [1755, 0]
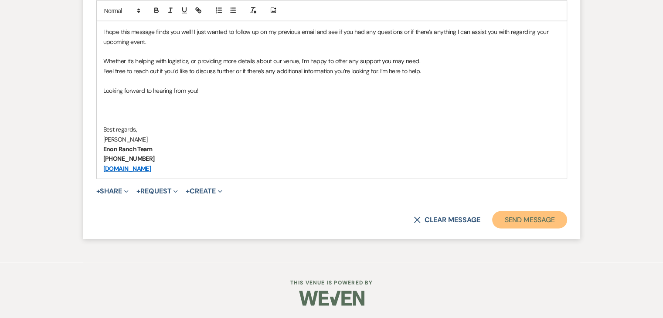
click at [527, 218] on button "Send Message" at bounding box center [529, 219] width 75 height 17
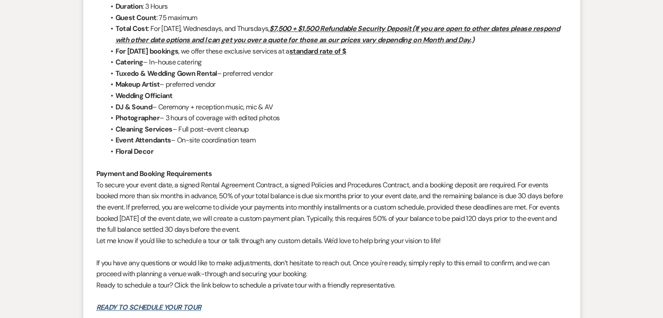
scroll to position [931, 0]
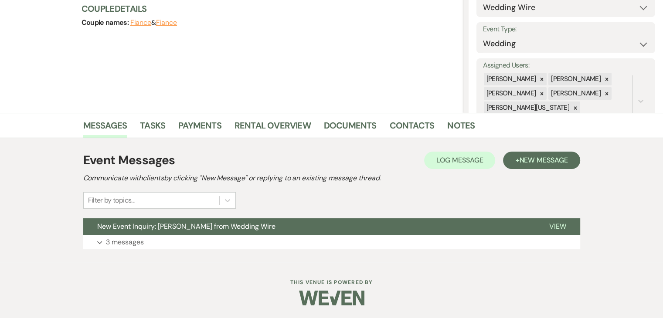
scroll to position [106, 0]
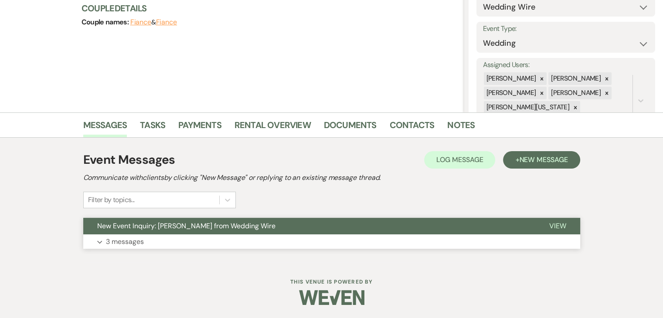
click at [178, 244] on button "Expand 3 messages" at bounding box center [331, 242] width 497 height 15
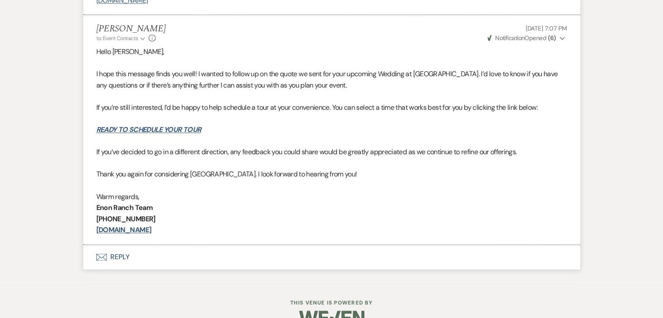
scroll to position [1389, 0]
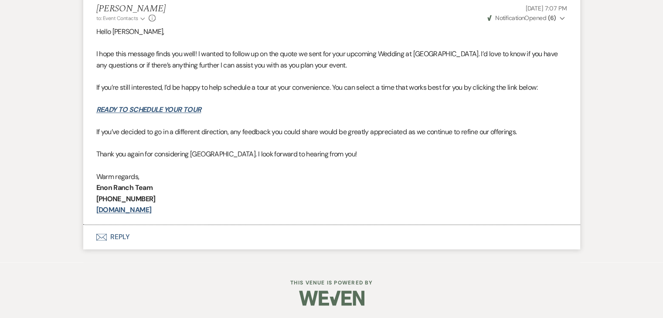
click at [115, 236] on button "Envelope Reply" at bounding box center [331, 237] width 497 height 24
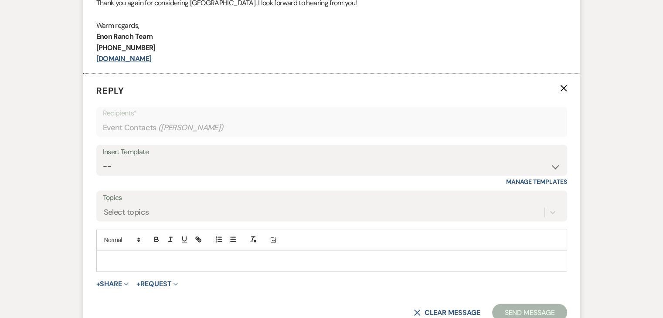
scroll to position [1544, 0]
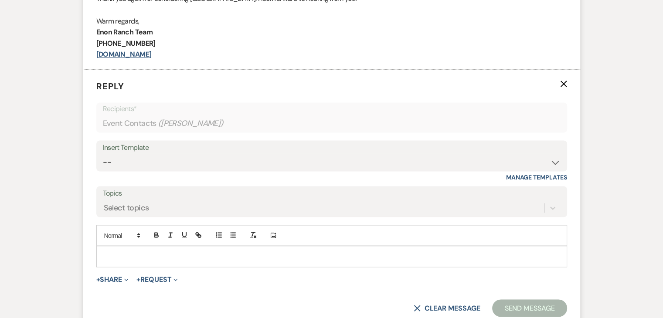
click at [179, 143] on div "Insert Template" at bounding box center [332, 147] width 458 height 13
click at [555, 159] on select "-- Inquiry Follow Up Email #2 Contract Sending Template Payment Template Rental…" at bounding box center [332, 161] width 458 height 17
click at [103, 153] on select "-- Inquiry Follow Up Email #2 Contract Sending Template Payment Template Rental…" at bounding box center [332, 161] width 458 height 17
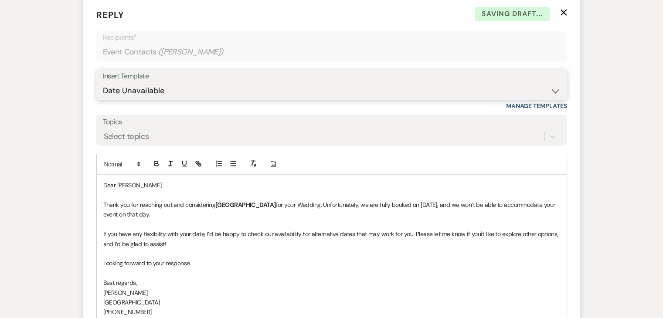
scroll to position [1632, 0]
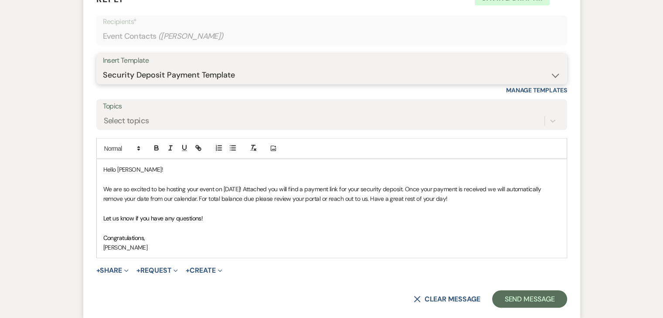
click at [554, 78] on select "-- Inquiry Follow Up Email #2 Contract Sending Template Payment Template Rental…" at bounding box center [332, 74] width 458 height 17
select select "4603"
click at [103, 66] on select "-- Inquiry Follow Up Email #2 Contract Sending Template Payment Template Rental…" at bounding box center [332, 74] width 458 height 17
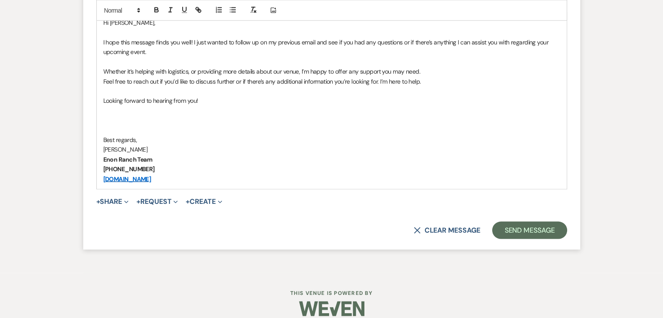
scroll to position [1788, 0]
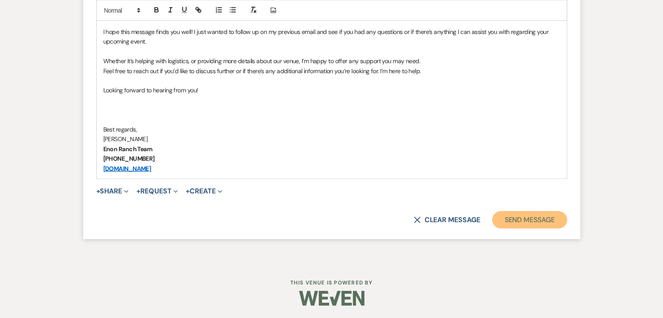
click at [529, 215] on button "Send Message" at bounding box center [529, 219] width 75 height 17
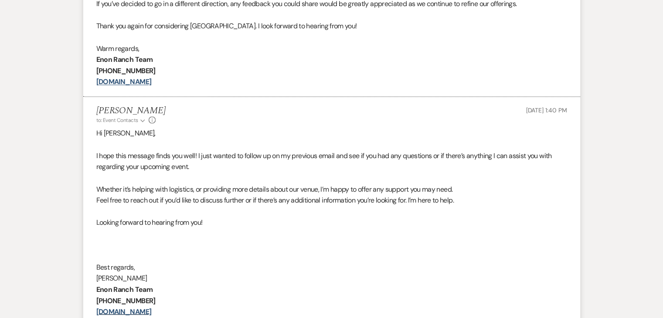
scroll to position [1549, 0]
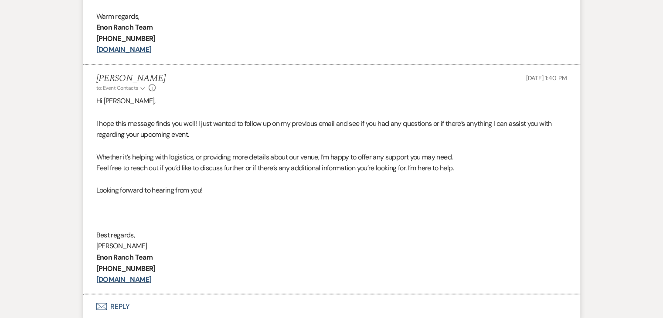
click at [295, 146] on p at bounding box center [331, 145] width 471 height 11
drag, startPoint x: 273, startPoint y: 182, endPoint x: 105, endPoint y: 114, distance: 181.1
drag, startPoint x: 105, startPoint y: 114, endPoint x: 373, endPoint y: 212, distance: 285.2
click at [373, 212] on p at bounding box center [331, 212] width 471 height 11
drag, startPoint x: 345, startPoint y: 139, endPoint x: 342, endPoint y: 134, distance: 5.7
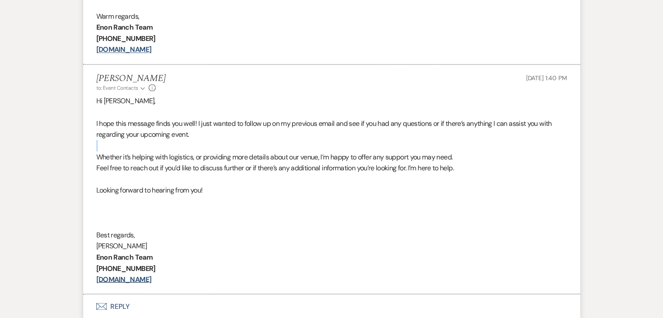
click at [342, 134] on div "Hi [PERSON_NAME], I hope this message finds you well! I just wanted to follow u…" at bounding box center [331, 190] width 471 height 190
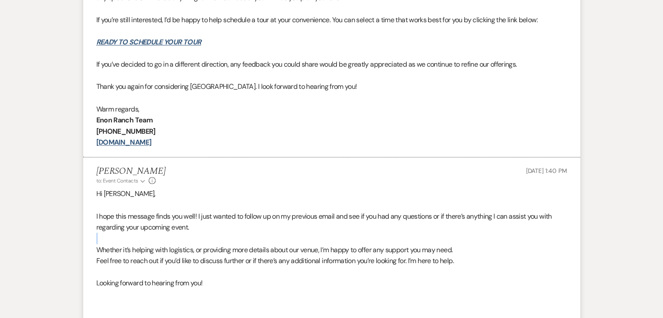
scroll to position [1418, 0]
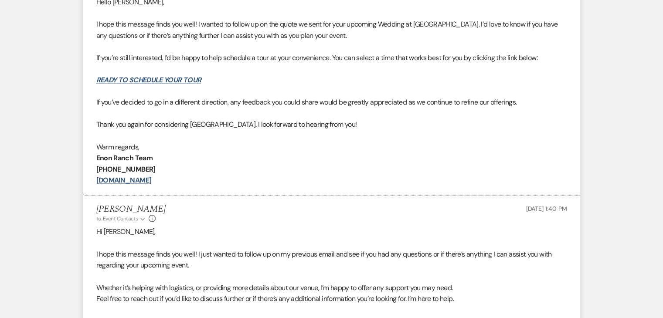
click at [347, 127] on p "Thank you again for considering [GEOGRAPHIC_DATA]. I look forward to hearing fr…" at bounding box center [331, 124] width 471 height 11
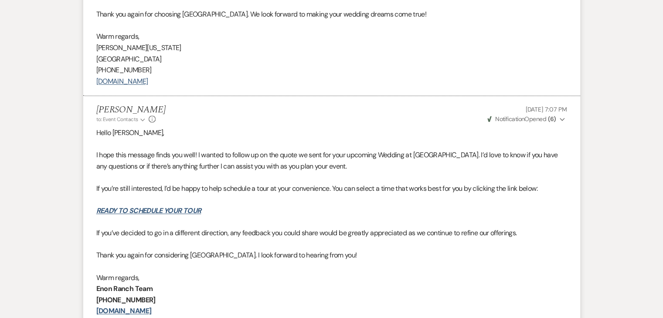
scroll to position [1269, 0]
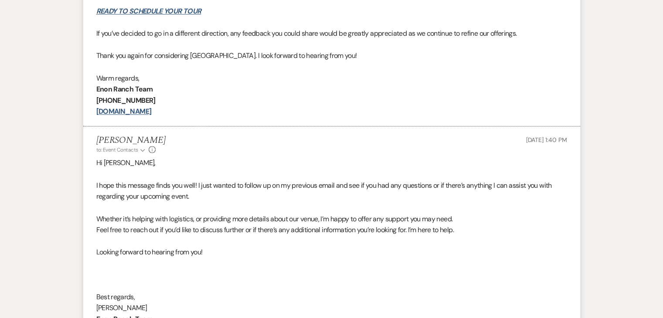
scroll to position [1618, 0]
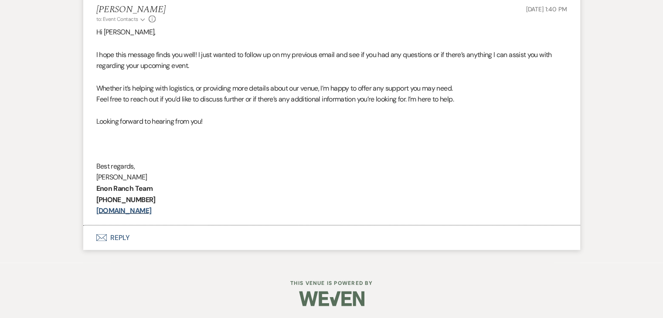
click at [157, 27] on p "Hi Alyssa," at bounding box center [331, 32] width 471 height 11
click at [167, 28] on p "Hi Alyssa," at bounding box center [331, 32] width 471 height 11
click at [194, 94] on p "Feel free to reach out if you’d like to discuss further or if there’s any addit…" at bounding box center [331, 98] width 471 height 11
click at [200, 133] on p at bounding box center [331, 132] width 471 height 11
drag, startPoint x: 199, startPoint y: 130, endPoint x: 324, endPoint y: 68, distance: 139.2
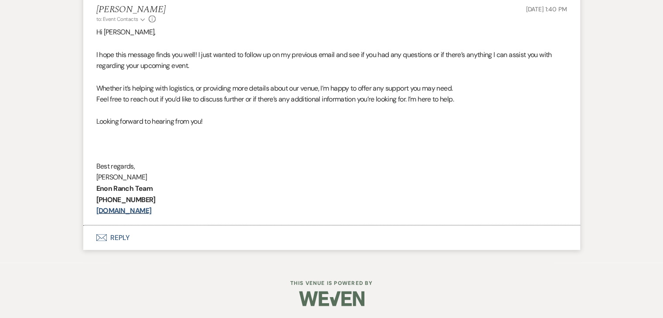
click at [324, 68] on p "I hope this message finds you well! I just wanted to follow up on my previous e…" at bounding box center [331, 60] width 471 height 22
click at [228, 122] on p "Looking forward to hearing from you!" at bounding box center [331, 121] width 471 height 11
click at [229, 116] on p "Looking forward to hearing from you!" at bounding box center [331, 121] width 471 height 11
click at [230, 116] on p "Looking forward to hearing from you!" at bounding box center [331, 121] width 471 height 11
click at [153, 129] on p at bounding box center [331, 132] width 471 height 11
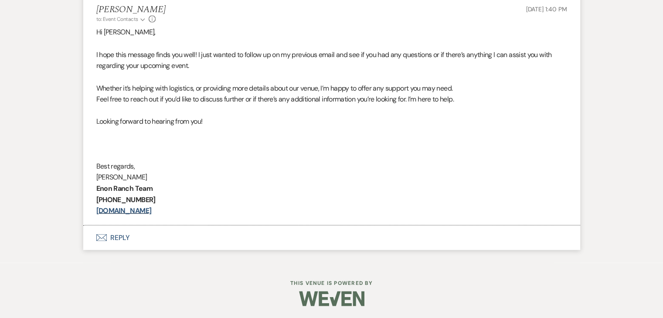
click at [155, 127] on p at bounding box center [331, 132] width 471 height 11
click at [156, 127] on p at bounding box center [331, 132] width 471 height 11
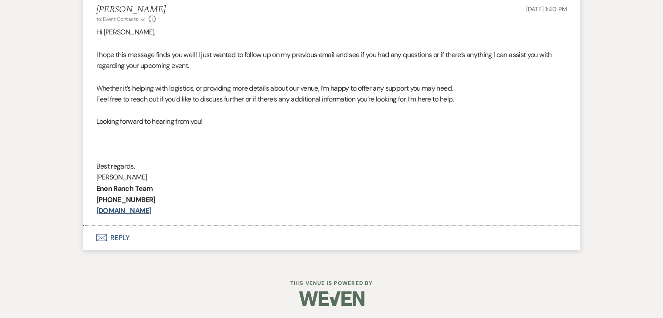
click at [156, 126] on p "Looking forward to hearing from you!" at bounding box center [331, 121] width 471 height 11
click at [157, 126] on p "Looking forward to hearing from you!" at bounding box center [331, 121] width 471 height 11
click at [159, 121] on p "Looking forward to hearing from you!" at bounding box center [331, 121] width 471 height 11
click at [161, 112] on p at bounding box center [331, 110] width 471 height 11
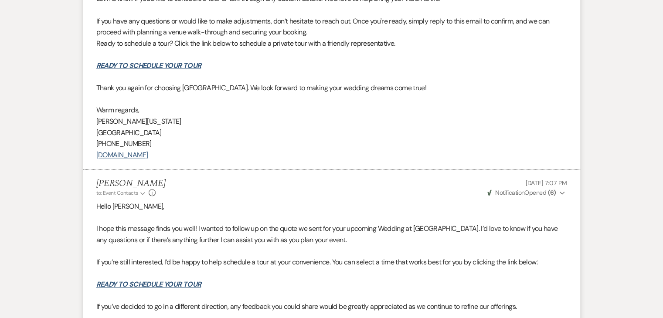
scroll to position [1208, 0]
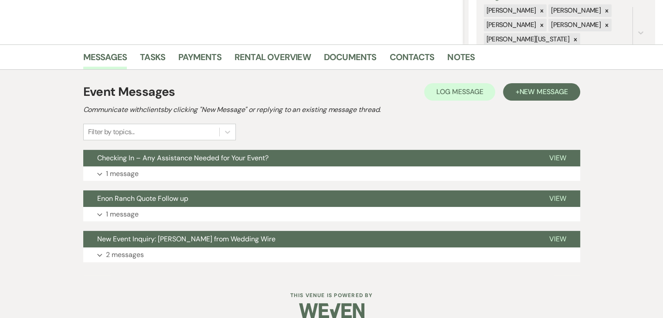
scroll to position [187, 0]
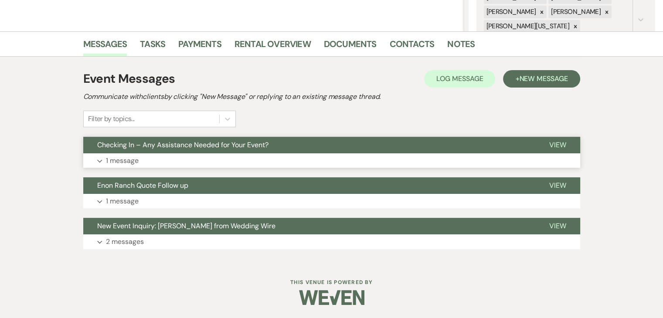
click at [151, 154] on button "Expand 1 message" at bounding box center [331, 160] width 497 height 15
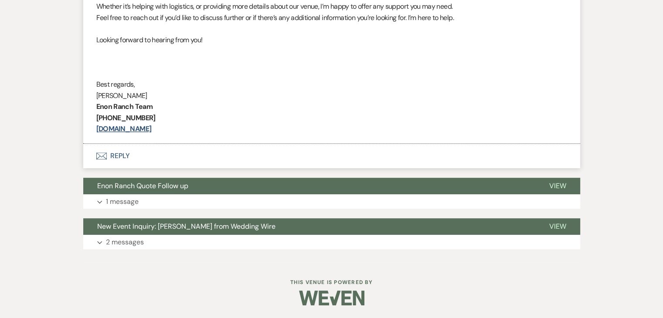
scroll to position [427, 0]
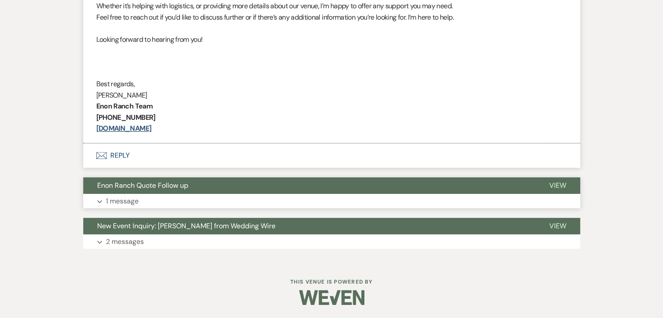
click at [151, 197] on button "Expand 1 message" at bounding box center [331, 201] width 497 height 15
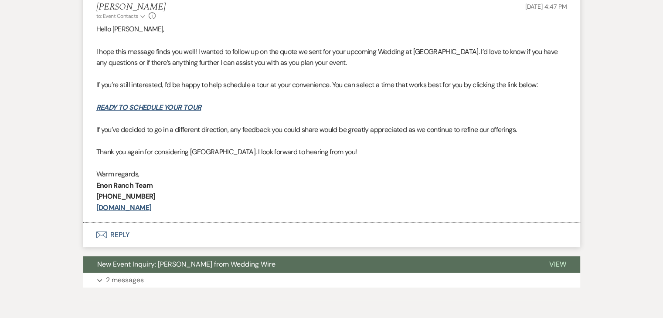
scroll to position [645, 0]
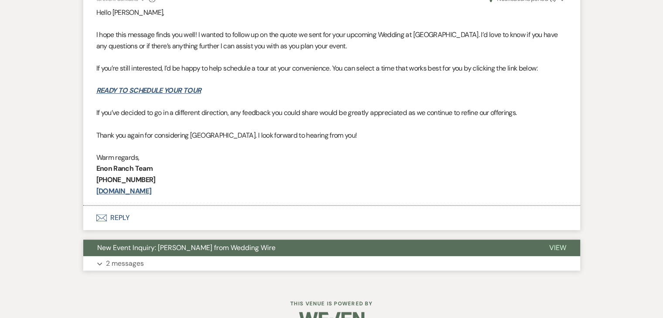
click at [166, 252] on button "New Event Inquiry: Olenka Ismodes from Wedding Wire" at bounding box center [309, 248] width 452 height 17
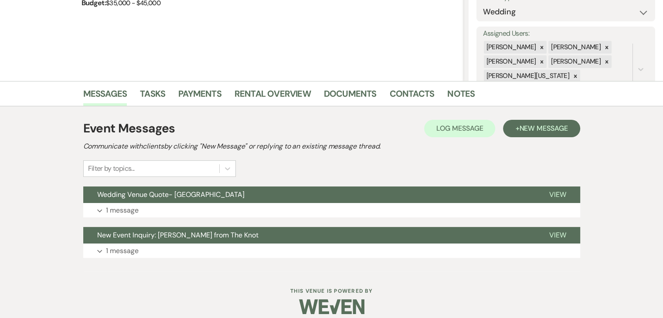
scroll to position [146, 0]
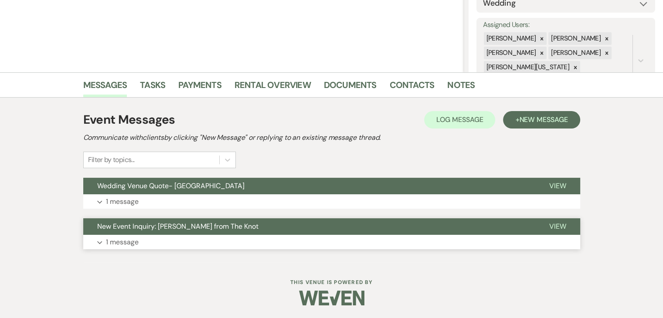
click at [173, 234] on button "New Event Inquiry: [PERSON_NAME] from The Knot" at bounding box center [309, 226] width 452 height 17
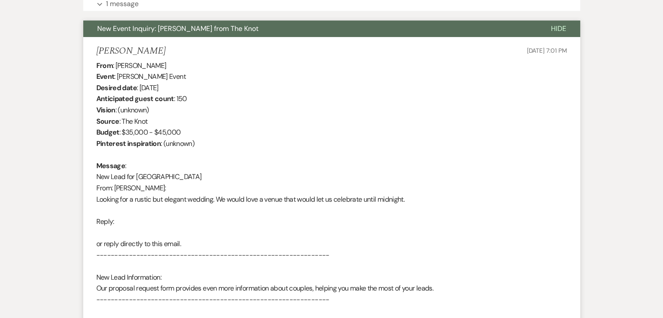
scroll to position [277, 0]
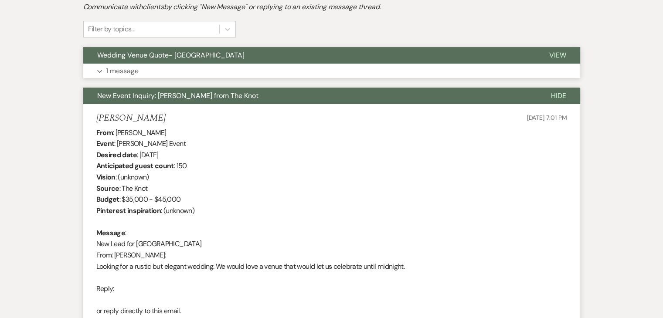
click at [143, 67] on button "Expand 1 message" at bounding box center [331, 71] width 497 height 15
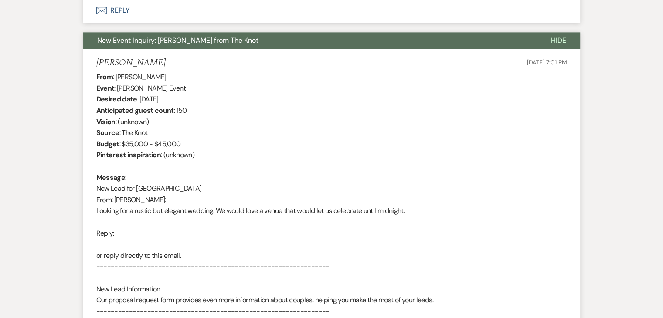
scroll to position [1149, 0]
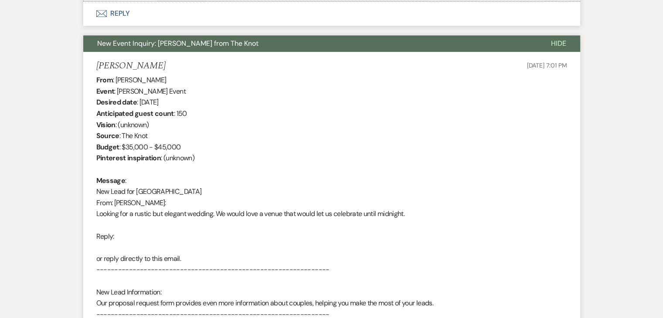
click at [89, 102] on li "[PERSON_NAME] [DATE] 7:01 PM From : [PERSON_NAME] Event : [PERSON_NAME] Event D…" at bounding box center [331, 263] width 497 height 423
click at [187, 146] on div "From : [PERSON_NAME] Event : [PERSON_NAME] Event Desired date : [DATE] Anticipa…" at bounding box center [331, 270] width 471 height 391
click at [187, 140] on div "From : Anna Loukataris Event : Anna Loukataris's Event Desired date : February …" at bounding box center [331, 270] width 471 height 391
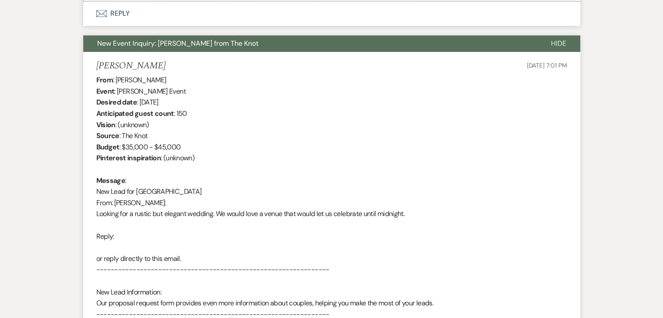
click at [225, 150] on div "From : Anna Loukataris Event : Anna Loukataris's Event Desired date : February …" at bounding box center [331, 270] width 471 height 391
click at [240, 135] on div "From : Anna Loukataris Event : Anna Loukataris's Event Desired date : February …" at bounding box center [331, 270] width 471 height 391
click at [218, 149] on div "From : Anna Loukataris Event : Anna Loukataris's Event Desired date : February …" at bounding box center [331, 270] width 471 height 391
click at [214, 158] on div "From : Anna Loukataris Event : Anna Loukataris's Event Desired date : February …" at bounding box center [331, 270] width 471 height 391
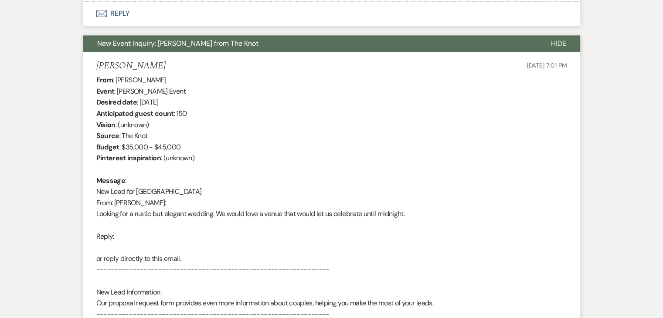
click at [195, 170] on div "From : Anna Loukataris Event : Anna Loukataris's Event Desired date : February …" at bounding box center [331, 270] width 471 height 391
click at [194, 173] on div "From : Anna Loukataris Event : Anna Loukataris's Event Desired date : February …" at bounding box center [331, 270] width 471 height 391
click at [229, 168] on div "From : Anna Loukataris Event : Anna Loukataris's Event Desired date : February …" at bounding box center [331, 270] width 471 height 391
click at [264, 172] on div "From : Anna Loukataris Event : Anna Loukataris's Event Desired date : February …" at bounding box center [331, 270] width 471 height 391
click at [207, 139] on div "From : Anna Loukataris Event : Anna Loukataris's Event Desired date : February …" at bounding box center [331, 270] width 471 height 391
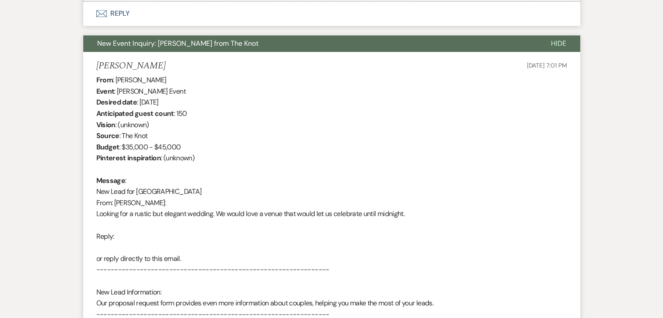
click at [173, 156] on div "From : Anna Loukataris Event : Anna Loukataris's Event Desired date : February …" at bounding box center [331, 270] width 471 height 391
click at [220, 186] on div "From : Anna Loukataris Event : Anna Loukataris's Event Desired date : February …" at bounding box center [331, 270] width 471 height 391
click at [164, 171] on div "From : Anna Loukataris Event : Anna Loukataris's Event Desired date : February …" at bounding box center [331, 270] width 471 height 391
click at [150, 160] on b "Pinterest inspiration" at bounding box center [128, 157] width 65 height 9
drag, startPoint x: 141, startPoint y: 163, endPoint x: 127, endPoint y: 143, distance: 24.2
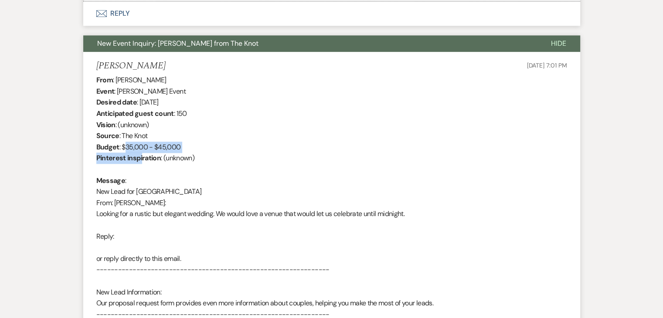
click at [127, 143] on div "From : Anna Loukataris Event : Anna Loukataris's Event Desired date : February …" at bounding box center [331, 270] width 471 height 391
click at [126, 148] on div "From : Anna Loukataris Event : Anna Loukataris's Event Desired date : February …" at bounding box center [331, 270] width 471 height 391
click at [178, 102] on div "From : Anna Loukataris Event : Anna Loukataris's Event Desired date : February …" at bounding box center [331, 270] width 471 height 391
click at [171, 90] on div "From : Anna Loukataris Event : Anna Loukataris's Event Desired date : February …" at bounding box center [331, 270] width 471 height 391
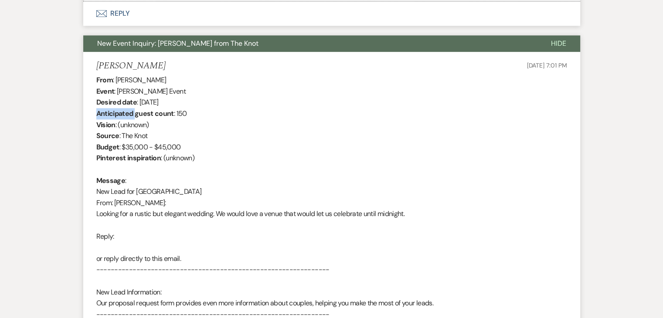
drag, startPoint x: 146, startPoint y: 204, endPoint x: 157, endPoint y: 206, distance: 12.1
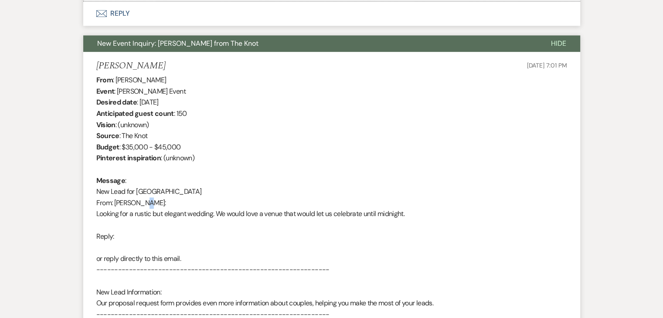
click at [157, 206] on div "From : Anna Loukataris Event : Anna Loukataris's Event Desired date : February …" at bounding box center [331, 270] width 471 height 391
click at [172, 149] on div "From : Anna Loukataris Event : Anna Loukataris's Event Desired date : February …" at bounding box center [331, 270] width 471 height 391
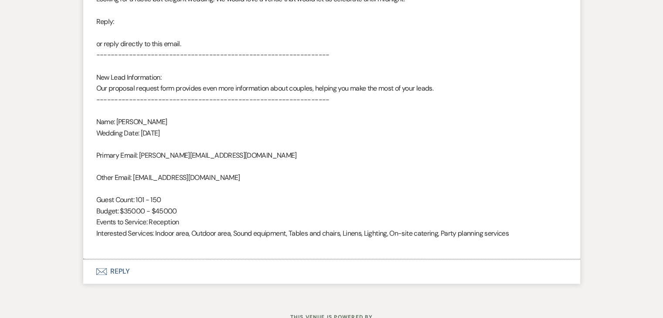
scroll to position [1367, 0]
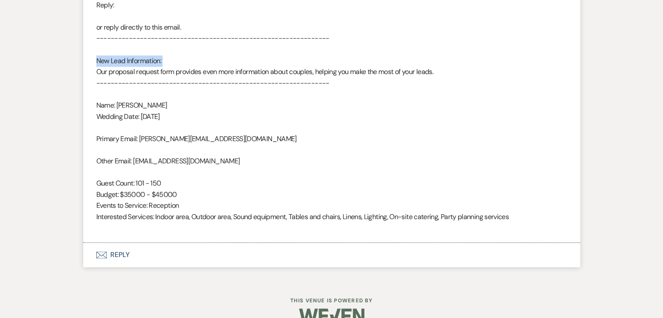
scroll to position [1399, 0]
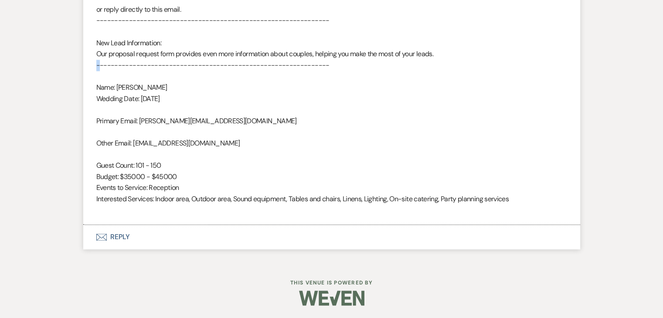
click at [107, 116] on div "From : Anna Loukataris Event : Anna Loukataris's Event Desired date : February …" at bounding box center [331, 20] width 471 height 391
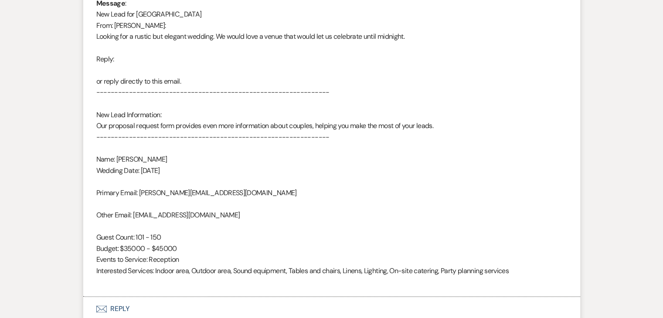
scroll to position [1312, 0]
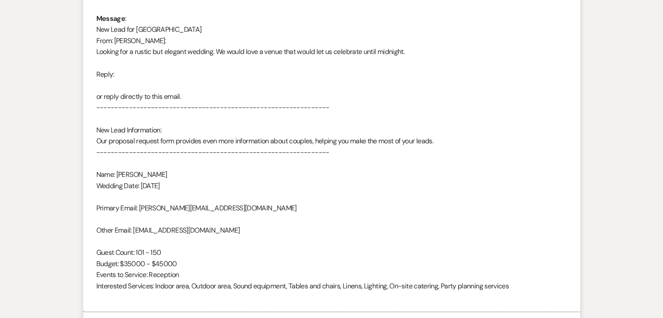
click at [108, 112] on div "From : Anna Loukataris Event : Anna Loukataris's Event Desired date : February …" at bounding box center [331, 107] width 471 height 391
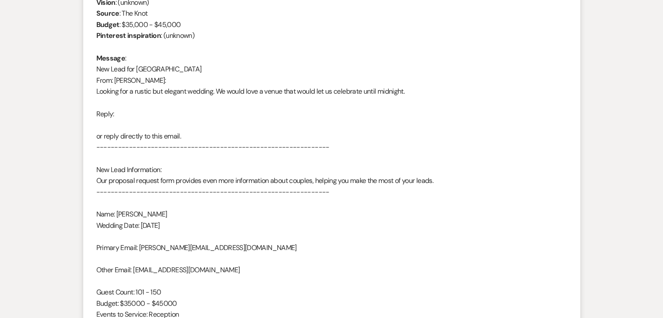
scroll to position [1268, 0]
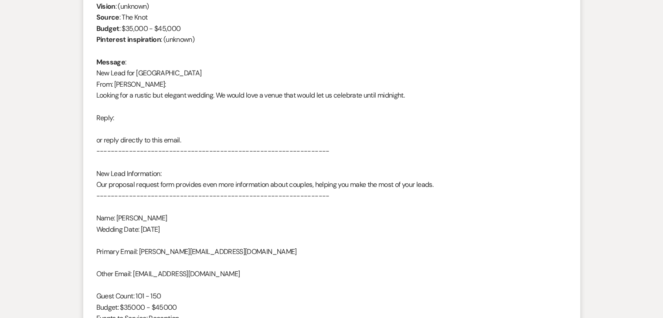
click at [109, 109] on div "From : Anna Loukataris Event : Anna Loukataris's Event Desired date : February …" at bounding box center [331, 151] width 471 height 391
click at [141, 110] on div "From : Anna Loukataris Event : Anna Loukataris's Event Desired date : February …" at bounding box center [331, 151] width 471 height 391
click at [129, 112] on div "From : Anna Loukataris Event : Anna Loukataris's Event Desired date : February …" at bounding box center [331, 151] width 471 height 391
click at [144, 88] on div "From : Anna Loukataris Event : Anna Loukataris's Event Desired date : February …" at bounding box center [331, 151] width 471 height 391
click at [146, 83] on div "From : Anna Loukataris Event : Anna Loukataris's Event Desired date : February …" at bounding box center [331, 151] width 471 height 391
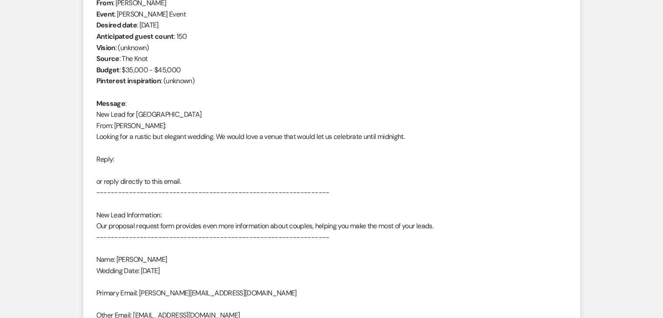
scroll to position [1224, 0]
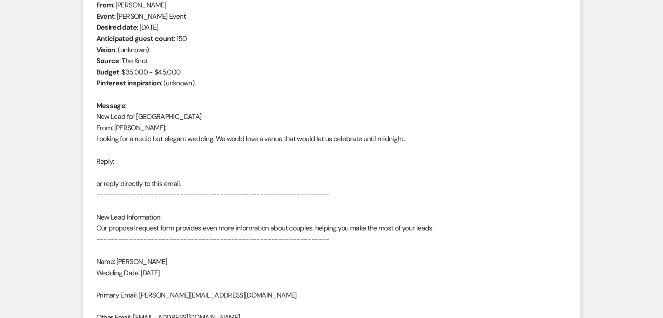
click at [146, 82] on b "Pinterest inspiration" at bounding box center [128, 82] width 65 height 9
click at [126, 135] on div "From : Anna Loukataris Event : Anna Loukataris's Event Desired date : February …" at bounding box center [331, 195] width 471 height 391
click at [87, 136] on li "Anna Loukataris May 13, 2025, 7:01 PM From : Anna Loukataris Event : Anna Louka…" at bounding box center [331, 188] width 497 height 423
click at [88, 133] on li "Anna Loukataris May 13, 2025, 7:01 PM From : Anna Loukataris Event : Anna Louka…" at bounding box center [331, 188] width 497 height 423
click at [88, 132] on li "Anna Loukataris May 13, 2025, 7:01 PM From : Anna Loukataris Event : Anna Louka…" at bounding box center [331, 188] width 497 height 423
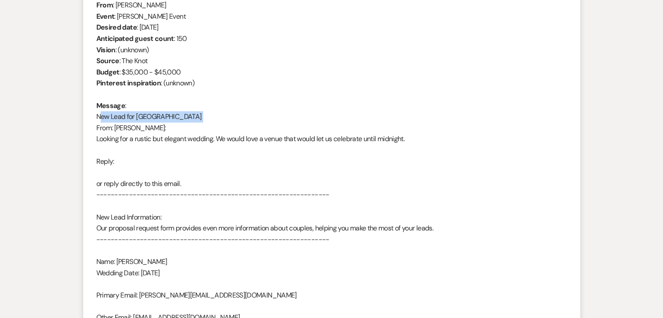
drag, startPoint x: 88, startPoint y: 131, endPoint x: 79, endPoint y: 122, distance: 12.3
click at [128, 143] on div "From : Anna Loukataris Event : Anna Loukataris's Event Desired date : February …" at bounding box center [331, 195] width 471 height 391
click at [153, 146] on div "From : Anna Loukataris Event : Anna Loukataris's Event Desired date : February …" at bounding box center [331, 195] width 471 height 391
click at [153, 144] on div "From : Anna Loukataris Event : Anna Loukataris's Event Desired date : February …" at bounding box center [331, 195] width 471 height 391
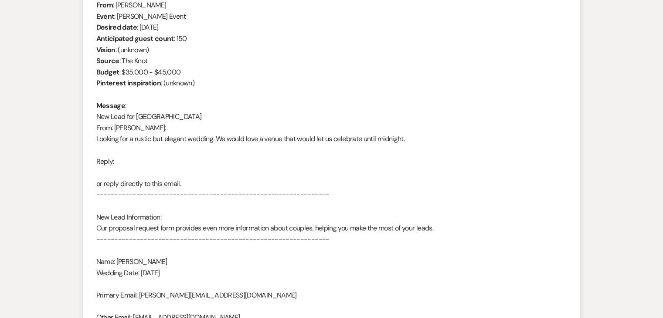
click at [153, 144] on div "From : Anna Loukataris Event : Anna Loukataris's Event Desired date : February …" at bounding box center [331, 195] width 471 height 391
click at [145, 153] on div "From : Anna Loukataris Event : Anna Loukataris's Event Desired date : February …" at bounding box center [331, 195] width 471 height 391
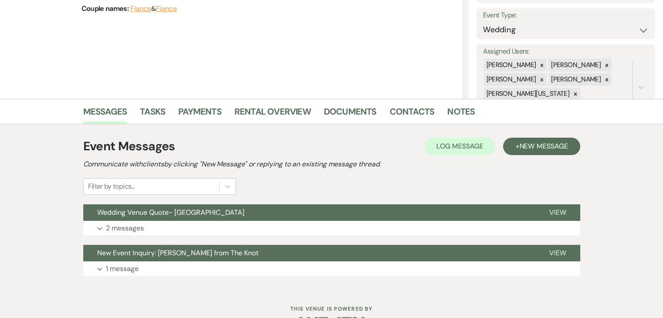
scroll to position [146, 0]
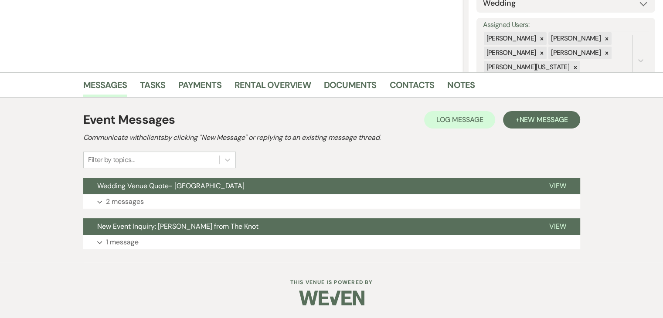
click at [55, 296] on footer "This Venue is Powered By" at bounding box center [331, 299] width 663 height 40
click at [476, 264] on div "Dashboard Manage Venues Expand Enon Ranch Bookings To Do Analytics Expand Enon …" at bounding box center [331, 86] width 663 height 465
click at [265, 184] on button "Wedding Venue Quote- [GEOGRAPHIC_DATA]" at bounding box center [309, 186] width 452 height 17
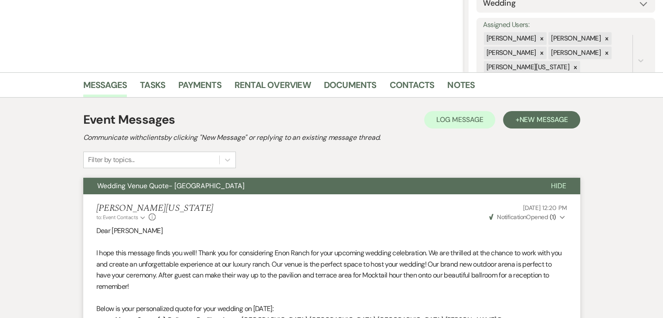
click at [264, 178] on button "Wedding Venue Quote- [GEOGRAPHIC_DATA]" at bounding box center [310, 186] width 454 height 17
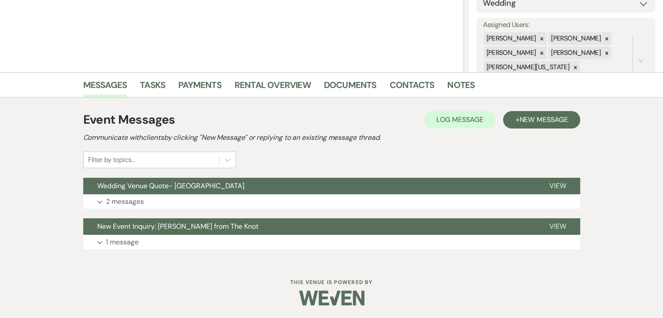
click at [206, 145] on div "Event Messages Log Log Message + New Message Communicate with clients by clicki…" at bounding box center [331, 140] width 497 height 58
click at [209, 140] on h2 "Communicate with clients by clicking "New Message" or replying to an existing m…" at bounding box center [331, 138] width 497 height 10
click at [213, 142] on h2 "Communicate with clients by clicking "New Message" or replying to an existing m…" at bounding box center [331, 138] width 497 height 10
click at [153, 178] on button "Wedding Venue Quote- [GEOGRAPHIC_DATA]" at bounding box center [309, 186] width 452 height 17
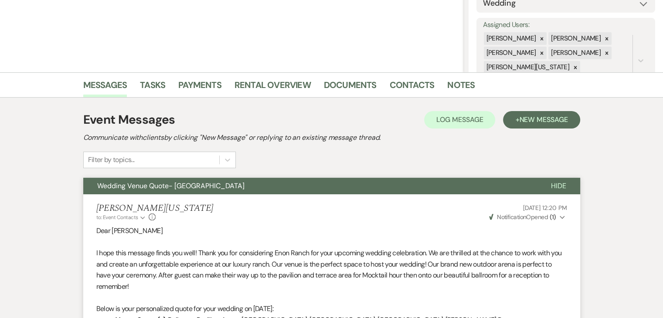
click at [8, 82] on div "Messages Tasks Payments Rental Overview Documents Contacts Notes" at bounding box center [331, 84] width 663 height 25
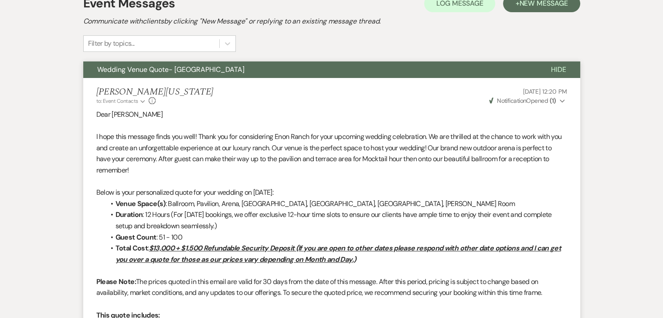
scroll to position [277, 0]
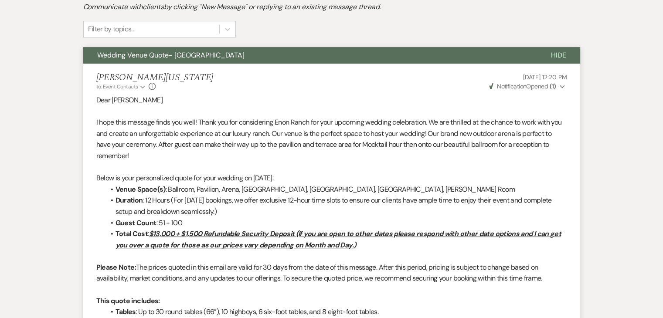
click at [230, 262] on p "Please Note: The prices quoted in this email are valid for 30 days from the dat…" at bounding box center [331, 273] width 471 height 22
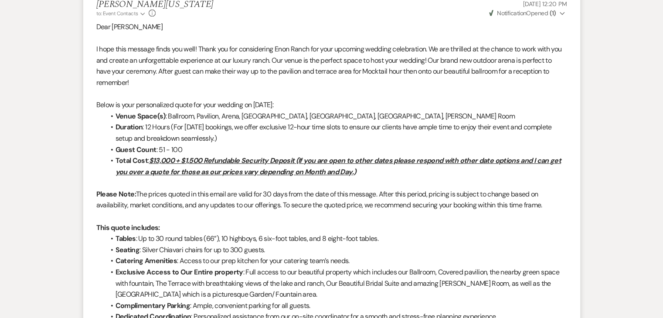
scroll to position [364, 0]
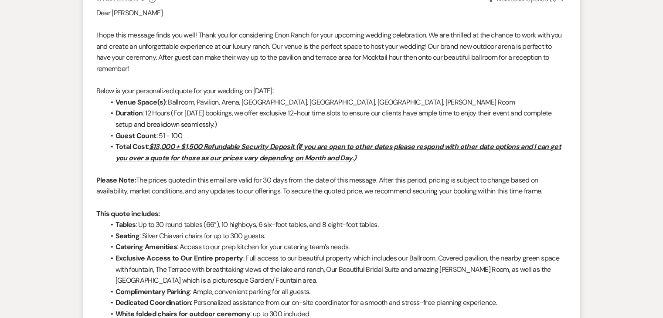
click at [230, 260] on strong "Exclusive Access to Our Entire property" at bounding box center [180, 258] width 128 height 9
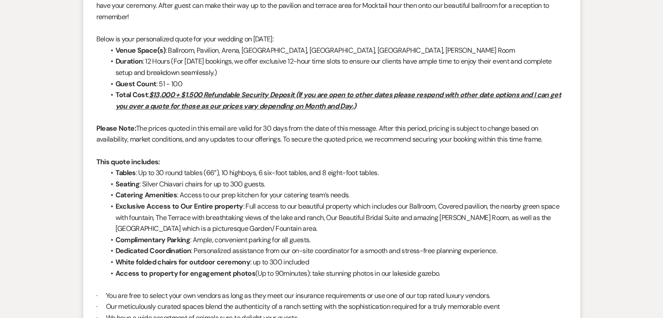
scroll to position [452, 0]
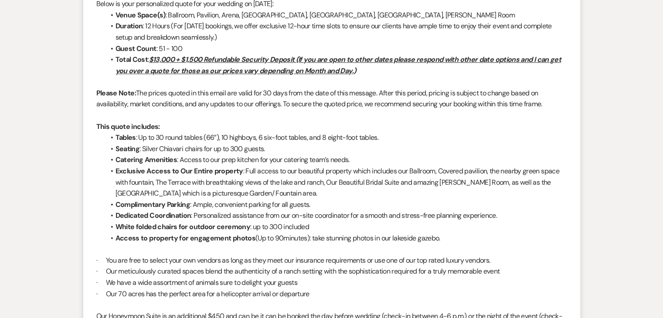
click at [230, 260] on p "· You are free to select your own vendors as long as they meet our insurance re…" at bounding box center [331, 260] width 471 height 11
click at [319, 267] on p "· Our meticulously curated spaces blend the authenticity of a ranch setting wit…" at bounding box center [331, 271] width 471 height 11
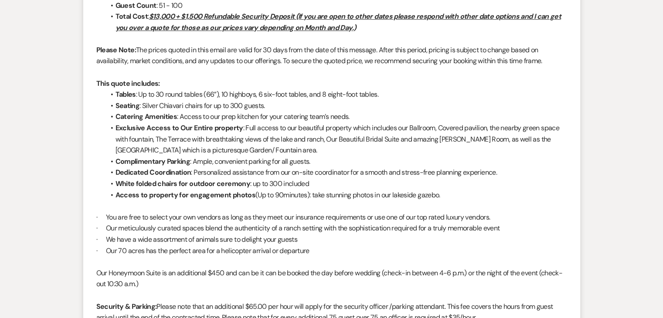
scroll to position [495, 0]
click at [329, 298] on p at bounding box center [331, 294] width 471 height 11
click at [329, 295] on p at bounding box center [331, 294] width 471 height 11
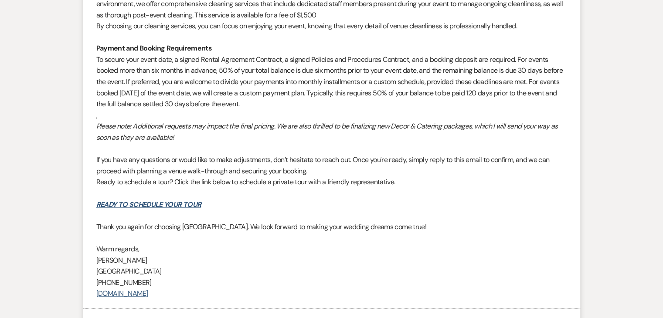
scroll to position [844, 0]
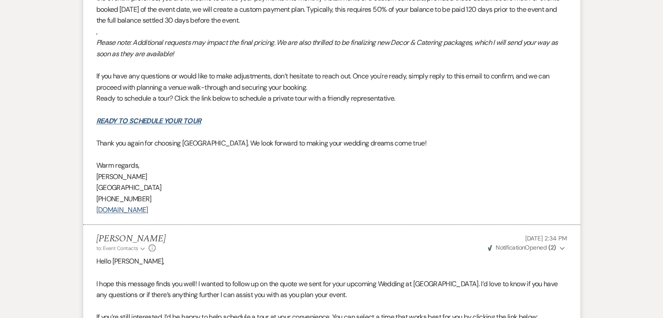
scroll to position [931, 0]
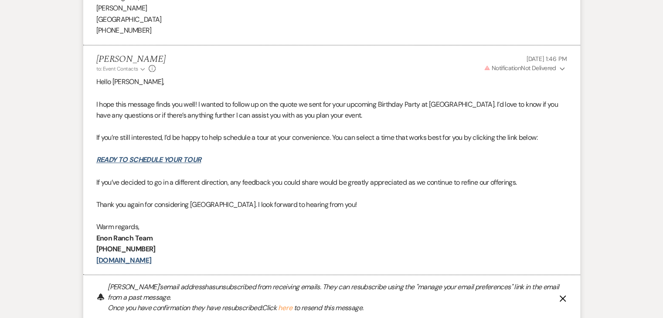
scroll to position [1012, 0]
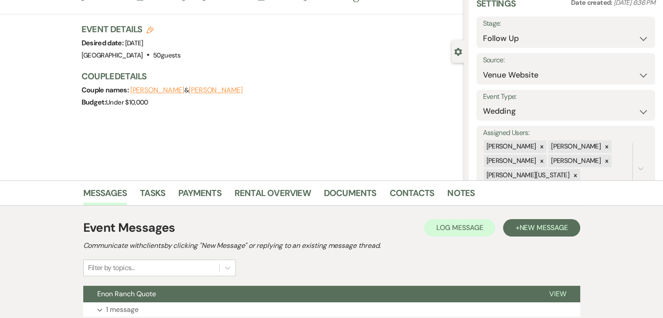
scroll to position [146, 0]
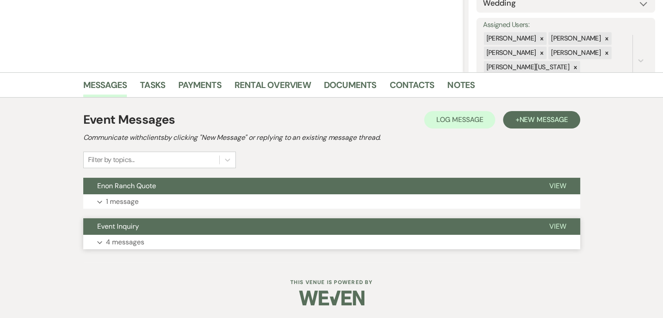
click at [145, 234] on button "Event Inquiry" at bounding box center [309, 226] width 452 height 17
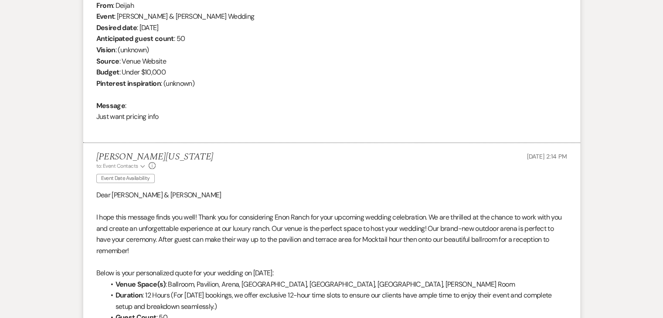
scroll to position [408, 0]
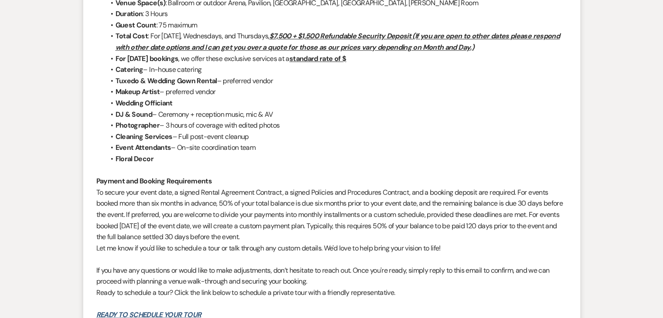
click at [305, 159] on li "Floral Decor" at bounding box center [336, 158] width 462 height 11
click at [305, 158] on li "Floral Decor" at bounding box center [336, 158] width 462 height 11
click at [306, 158] on li "Floral Decor" at bounding box center [336, 158] width 462 height 11
click at [307, 157] on li "Floral Decor" at bounding box center [336, 158] width 462 height 11
click at [308, 156] on li "Floral Decor" at bounding box center [336, 158] width 462 height 11
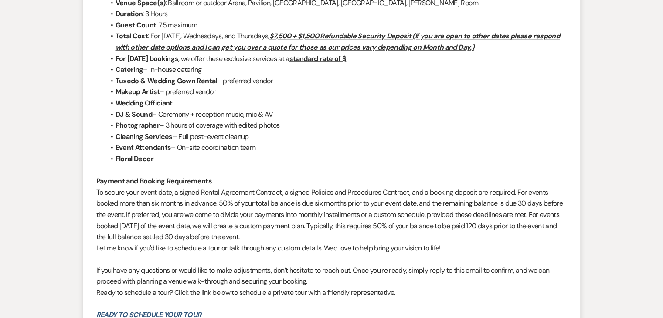
click at [74, 32] on div "Messages Tasks Payments Rental Overview Documents Contacts Notes Event Messages…" at bounding box center [331, 102] width 663 height 1628
click at [80, 27] on div "Messages Tasks Payments Rental Overview Documents Contacts Notes Event Messages…" at bounding box center [331, 102] width 663 height 1628
click at [81, 27] on div "Messages Tasks Payments Rental Overview Documents Contacts Notes Event Messages…" at bounding box center [331, 102] width 663 height 1628
click at [84, 25] on li "[PERSON_NAME][US_STATE] to: Event Contacts Expand Info [DATE] 6:55 PM Weven Che…" at bounding box center [331, 153] width 497 height 531
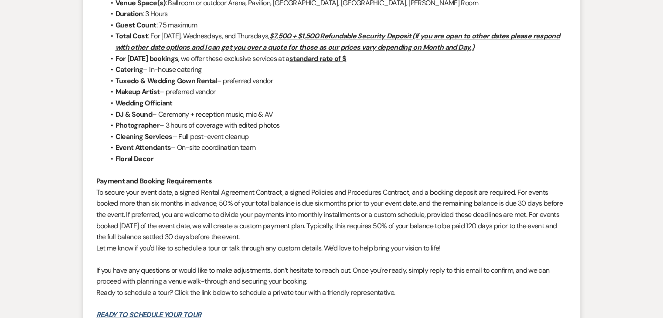
click at [85, 27] on li "[PERSON_NAME][US_STATE] to: Event Contacts Expand Info [DATE] 6:55 PM Weven Che…" at bounding box center [331, 153] width 497 height 531
